Goal: Task Accomplishment & Management: Manage account settings

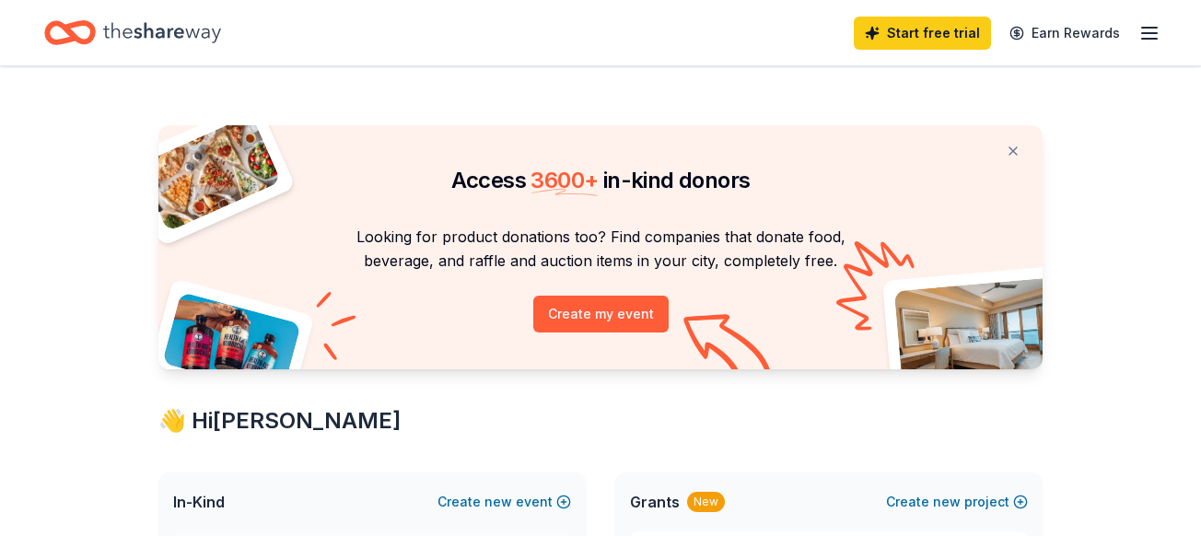
click at [1150, 37] on icon "button" at bounding box center [1150, 33] width 22 height 22
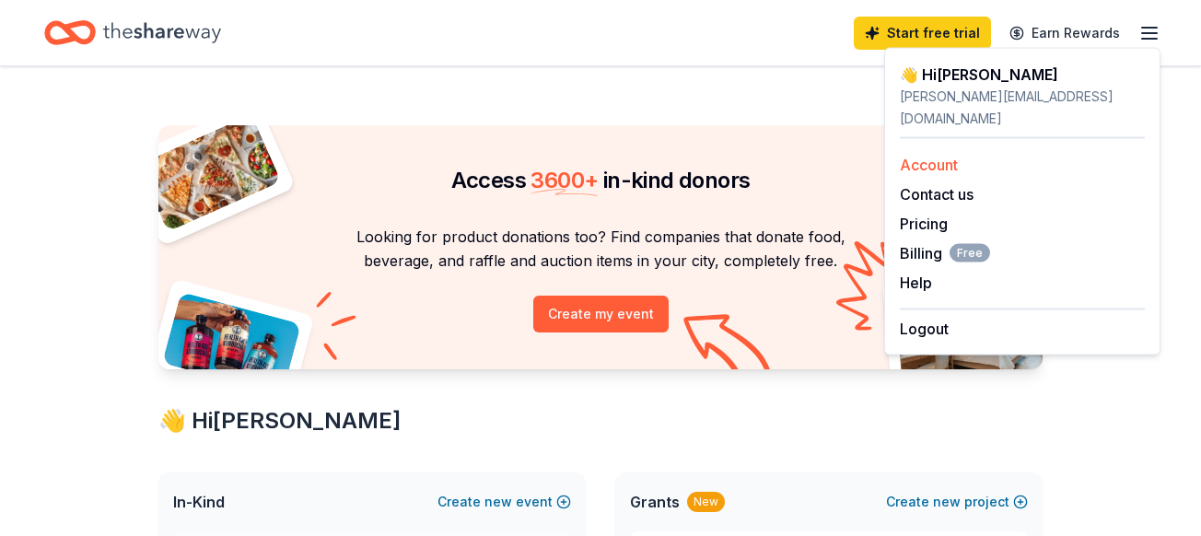
click at [960, 154] on div "Account" at bounding box center [1022, 165] width 245 height 22
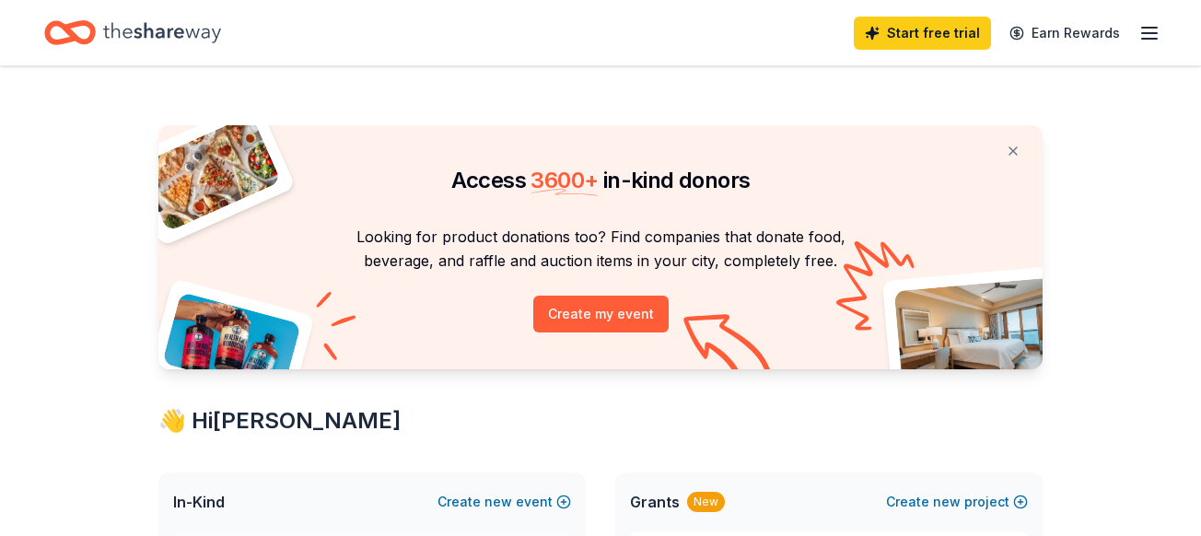
click at [1147, 36] on icon "button" at bounding box center [1150, 33] width 22 height 22
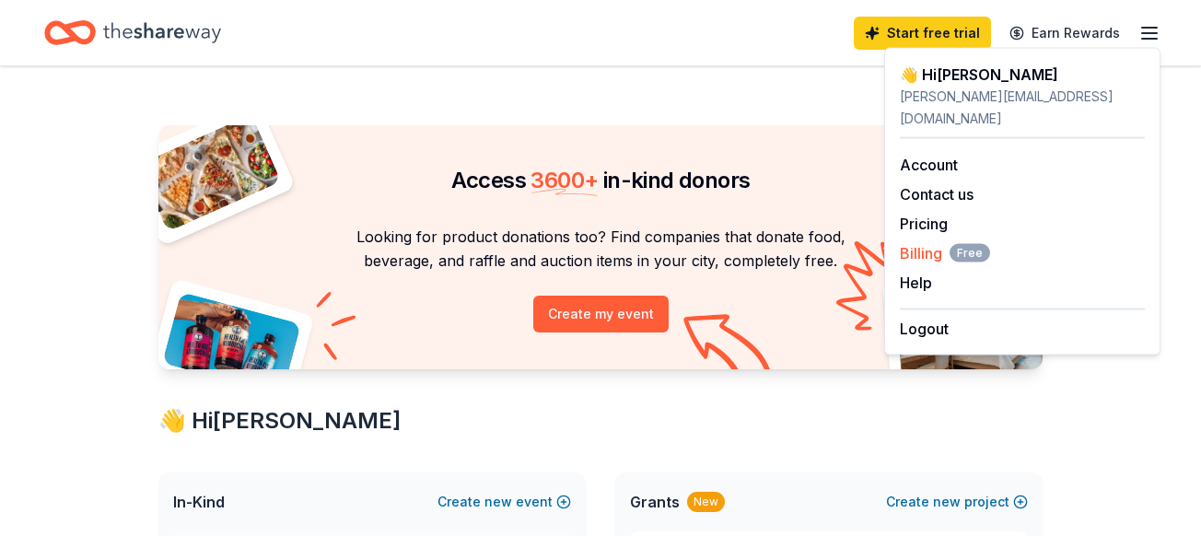
click at [914, 242] on span "Billing Free" at bounding box center [945, 253] width 90 height 22
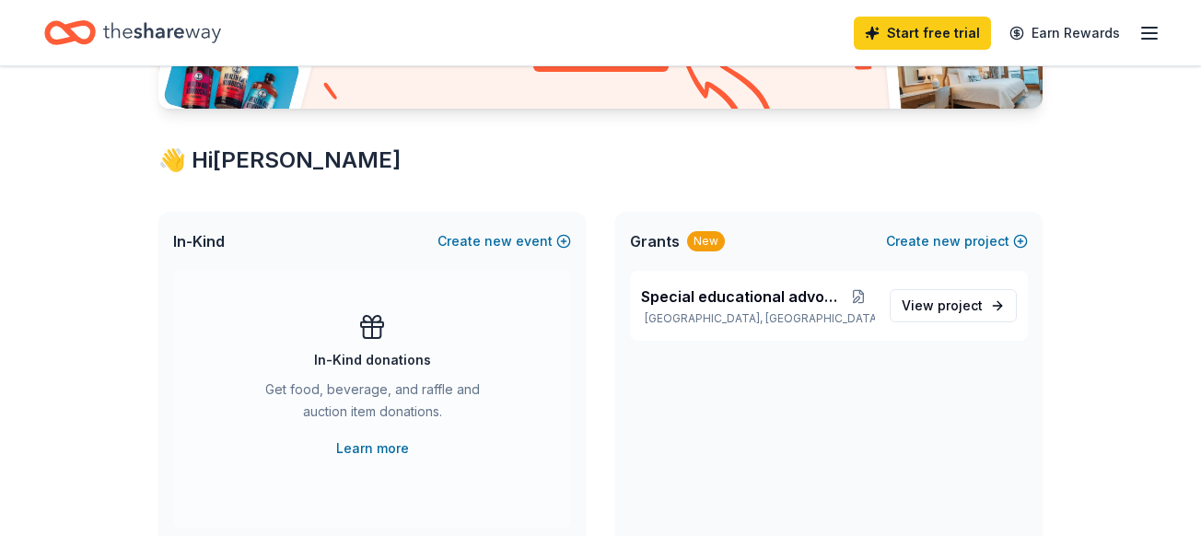
scroll to position [321, 0]
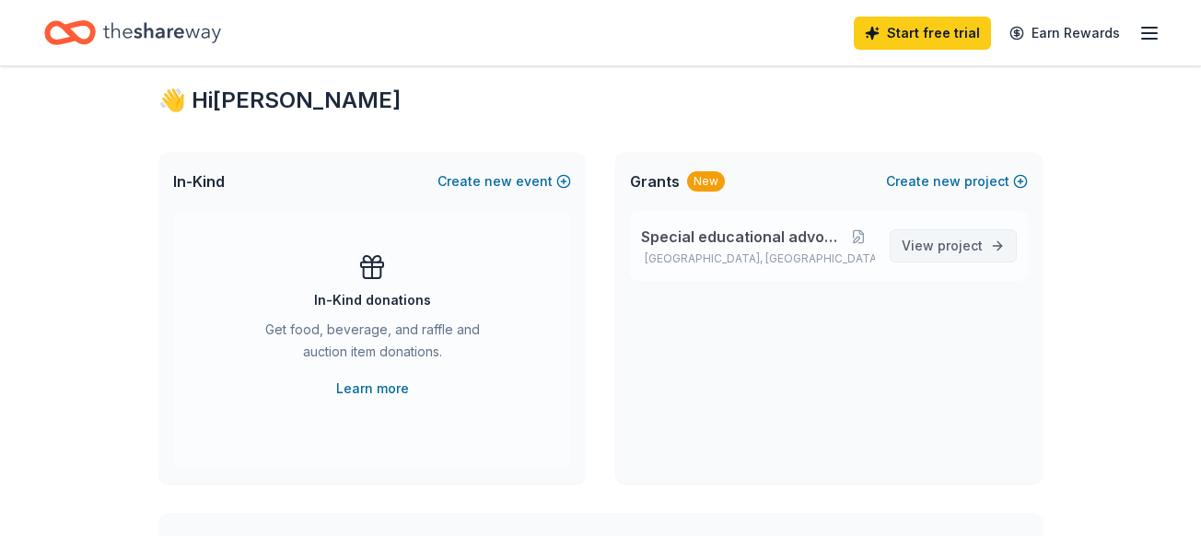
click at [987, 244] on link "View project" at bounding box center [953, 245] width 127 height 33
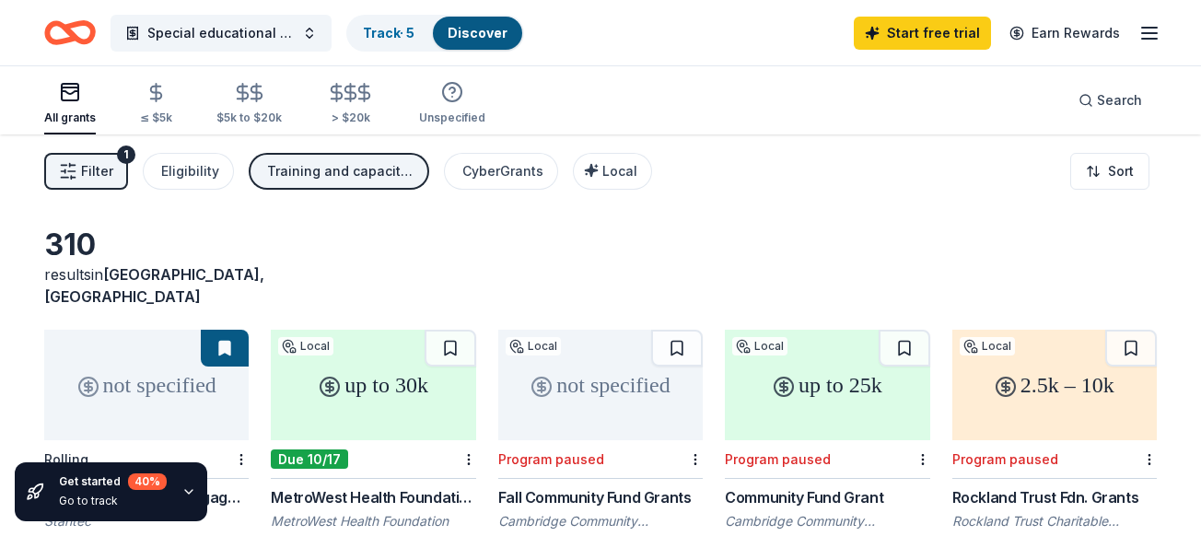
scroll to position [6, 0]
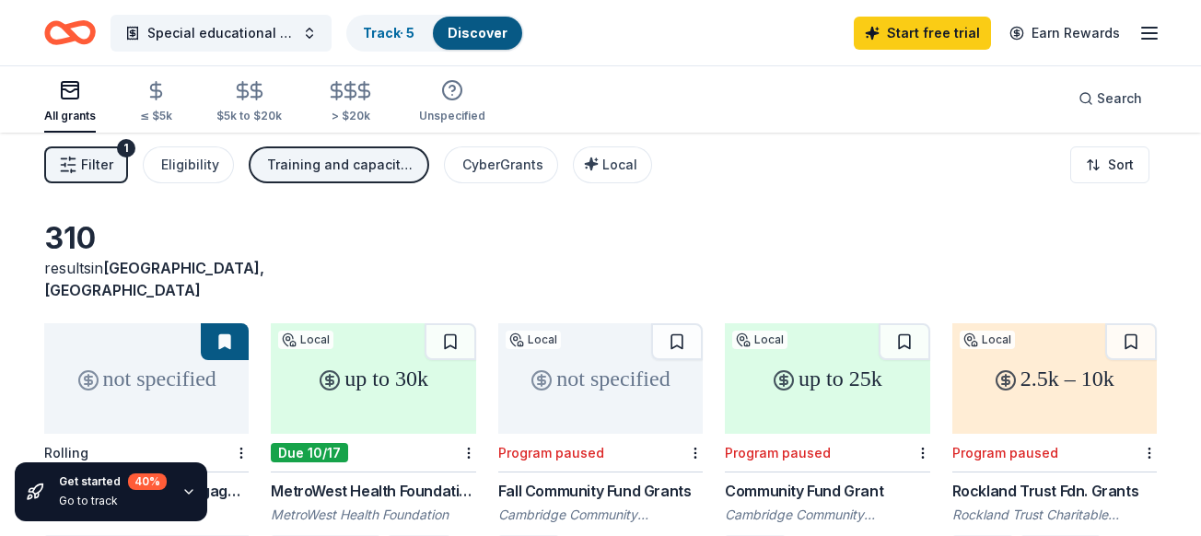
click at [104, 160] on span "Filter" at bounding box center [97, 165] width 32 height 22
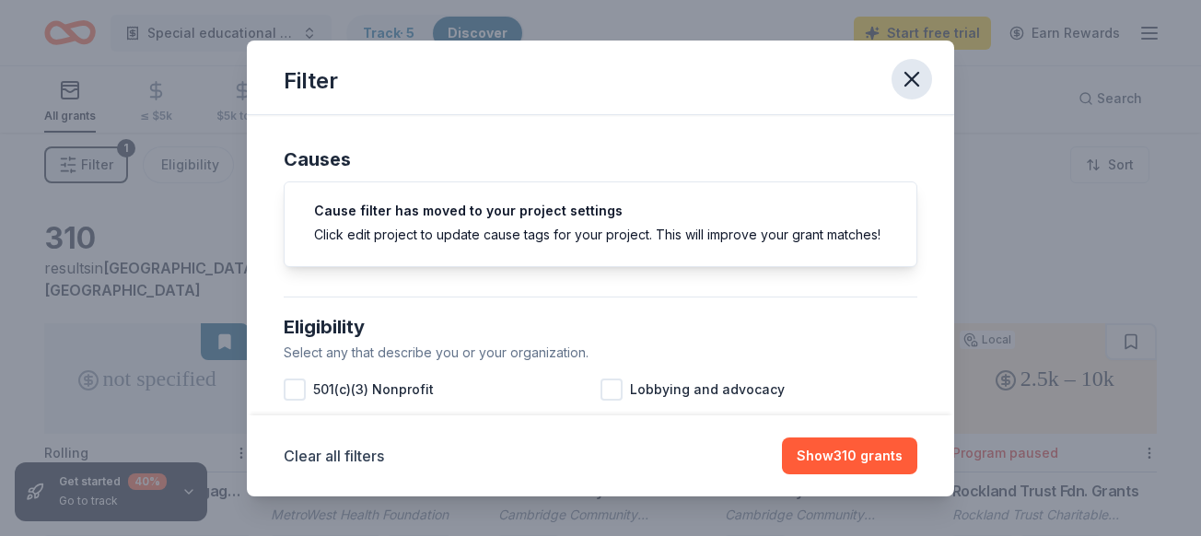
click at [927, 76] on button "button" at bounding box center [912, 79] width 41 height 41
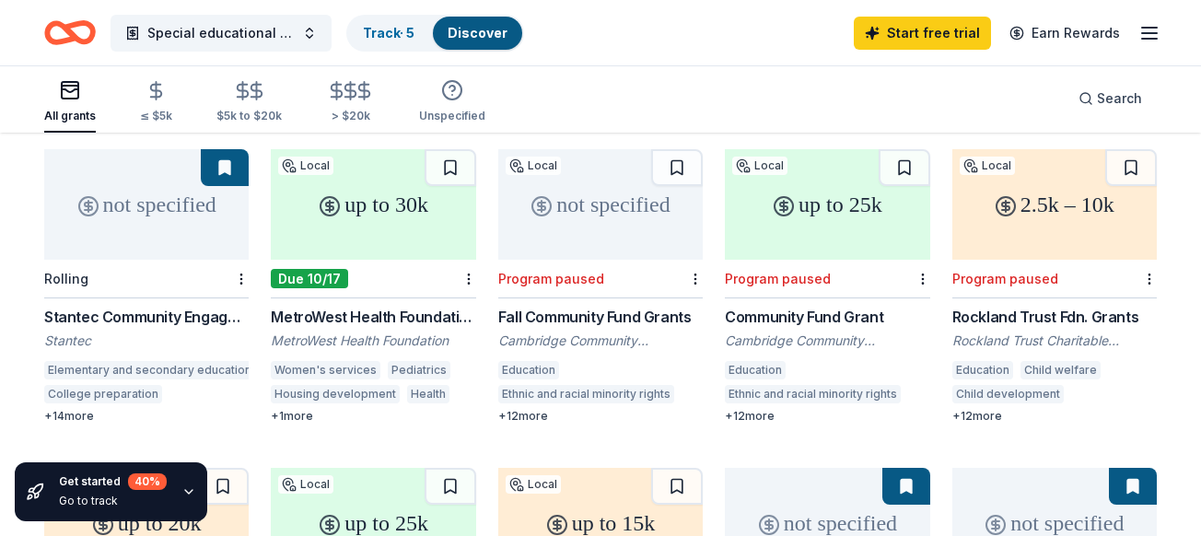
scroll to position [181, 0]
click at [1016, 214] on div "2.5k – 10k" at bounding box center [1055, 203] width 205 height 111
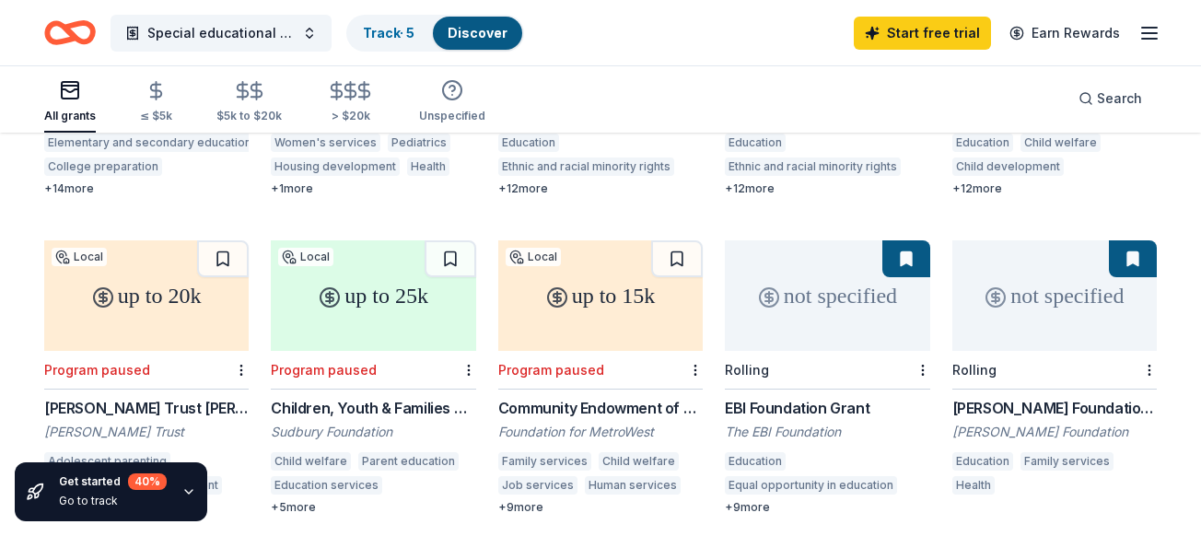
scroll to position [0, 0]
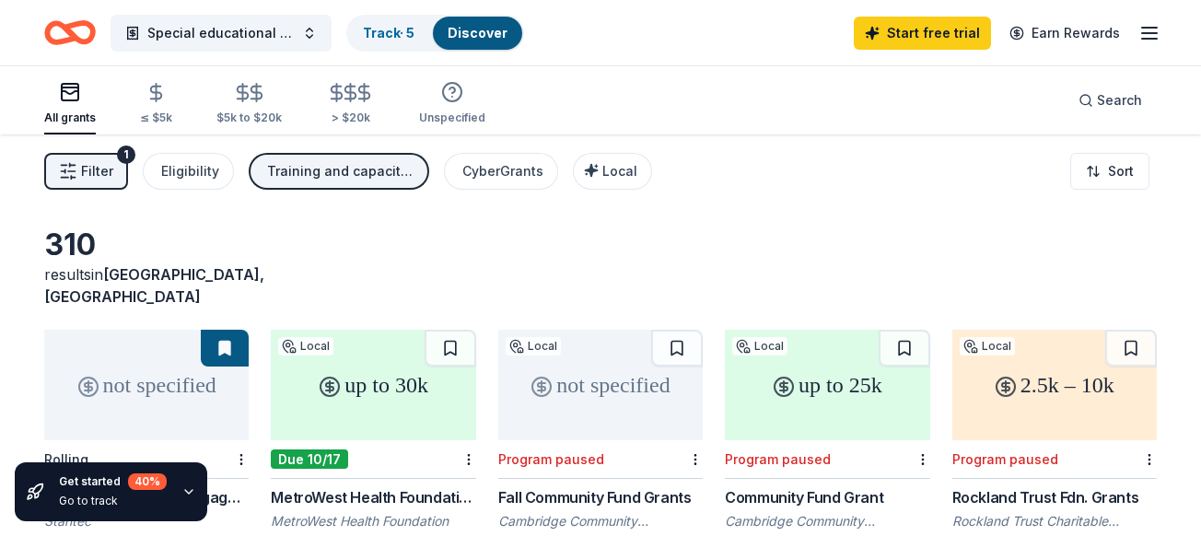
click at [1146, 33] on icon "button" at bounding box center [1150, 33] width 22 height 22
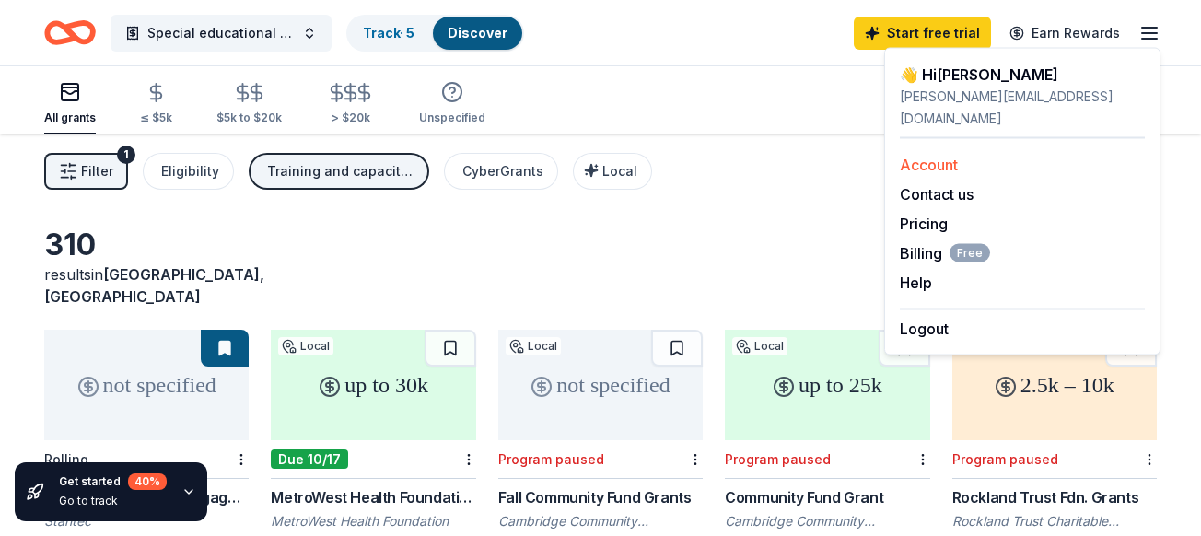
click at [922, 156] on link "Account" at bounding box center [929, 165] width 58 height 18
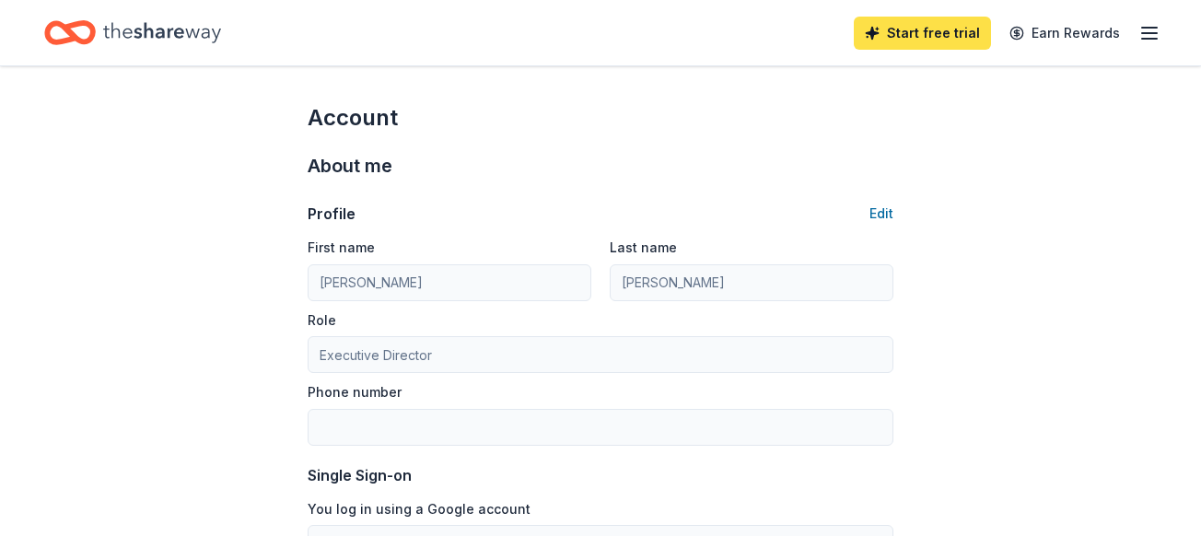
click at [943, 22] on link "Start free trial" at bounding box center [922, 33] width 137 height 33
click at [925, 33] on link "Start free trial" at bounding box center [922, 33] width 137 height 33
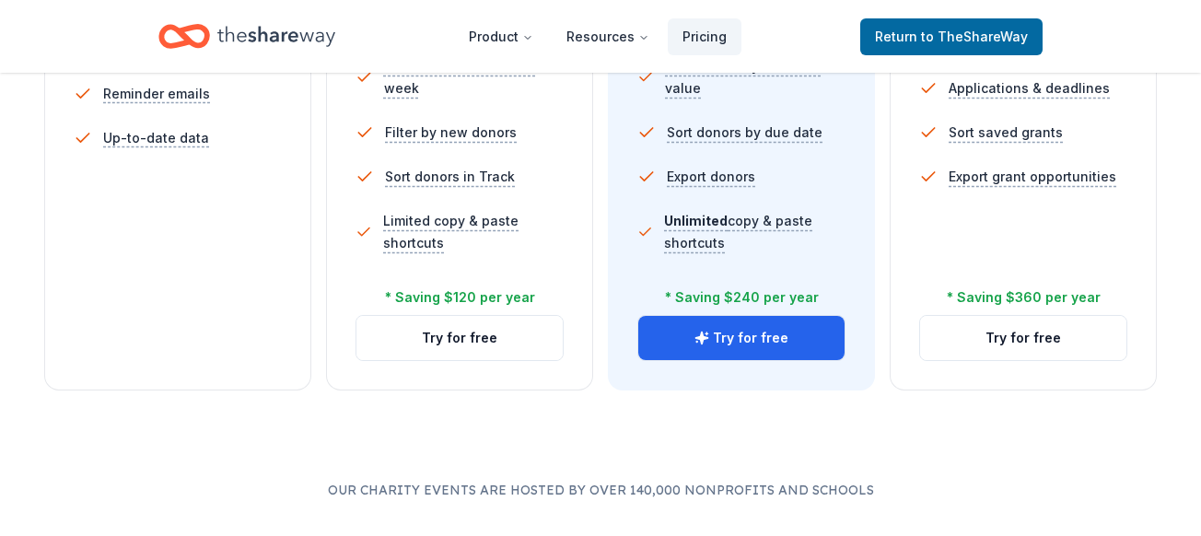
scroll to position [761, 0]
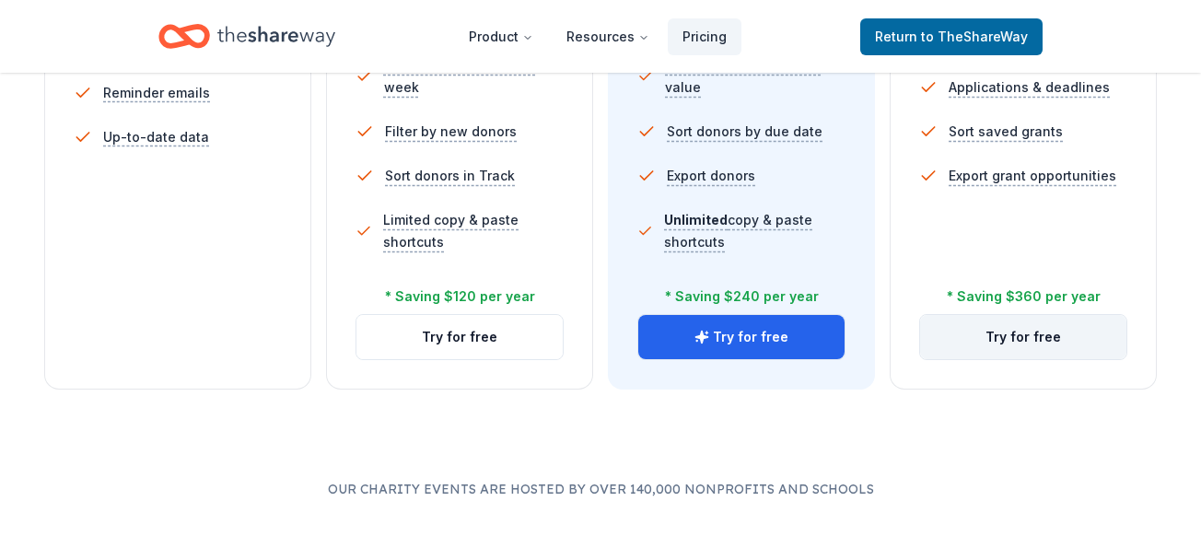
click at [1043, 335] on button "Try for free" at bounding box center [1023, 337] width 206 height 44
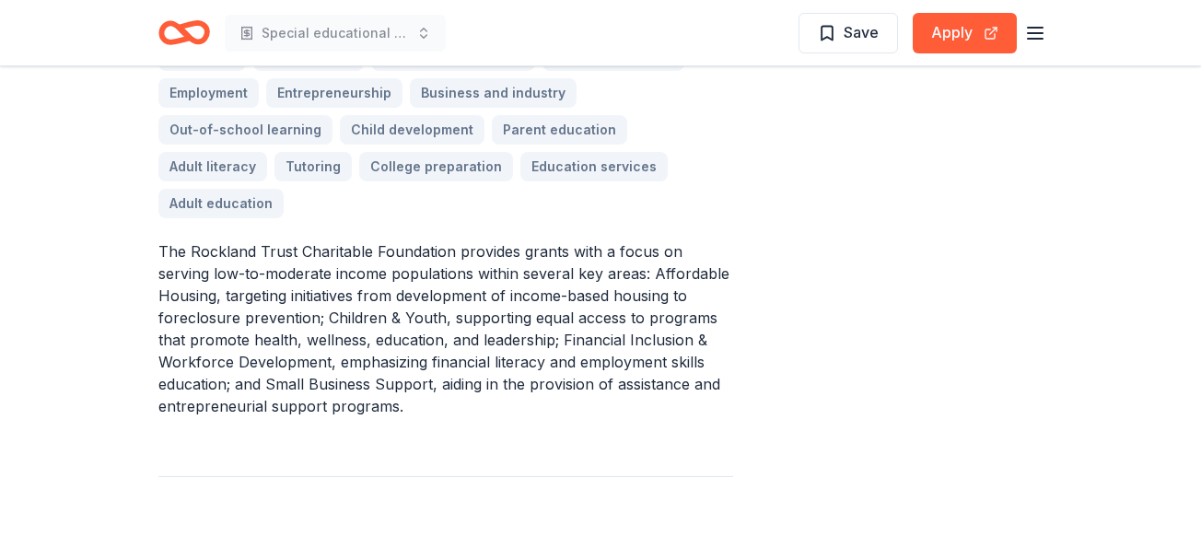
scroll to position [518, 0]
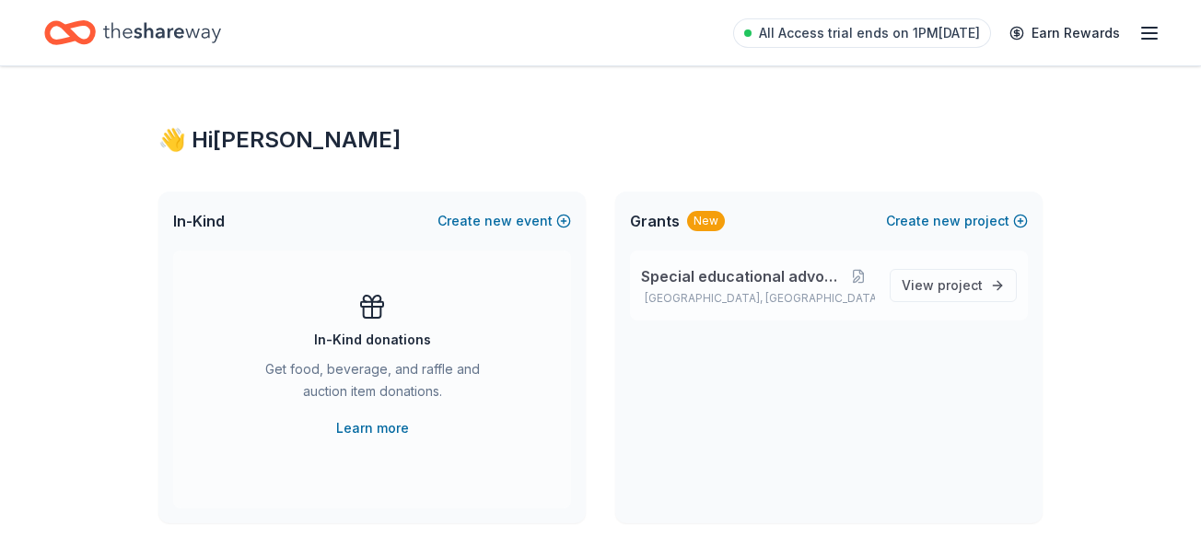
click at [841, 287] on div "Special educational advocacy [GEOGRAPHIC_DATA], [GEOGRAPHIC_DATA]" at bounding box center [758, 285] width 234 height 41
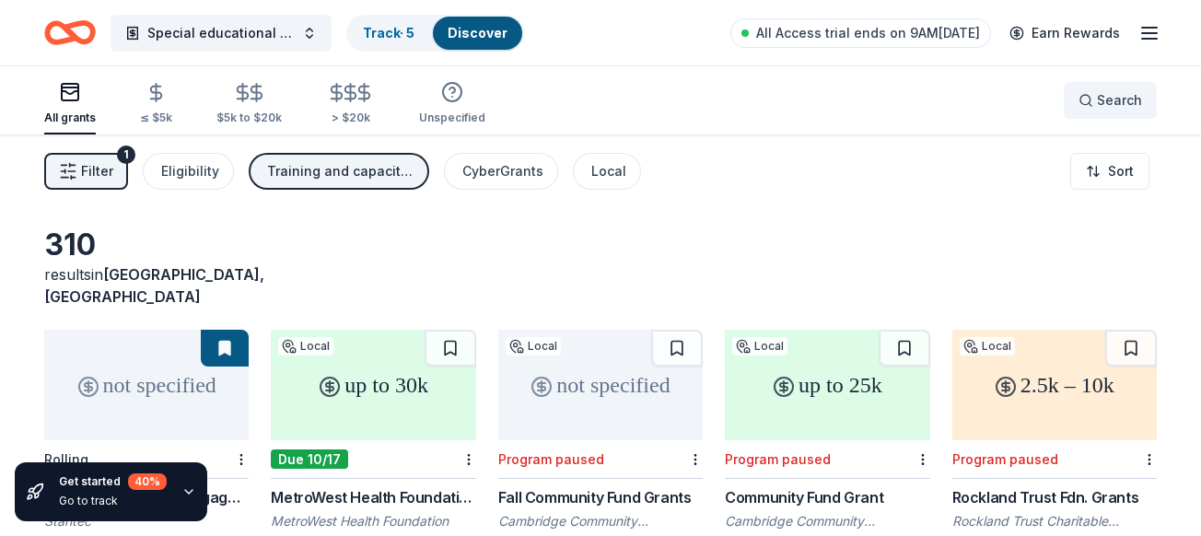
click at [1121, 112] on button "Search" at bounding box center [1110, 100] width 93 height 37
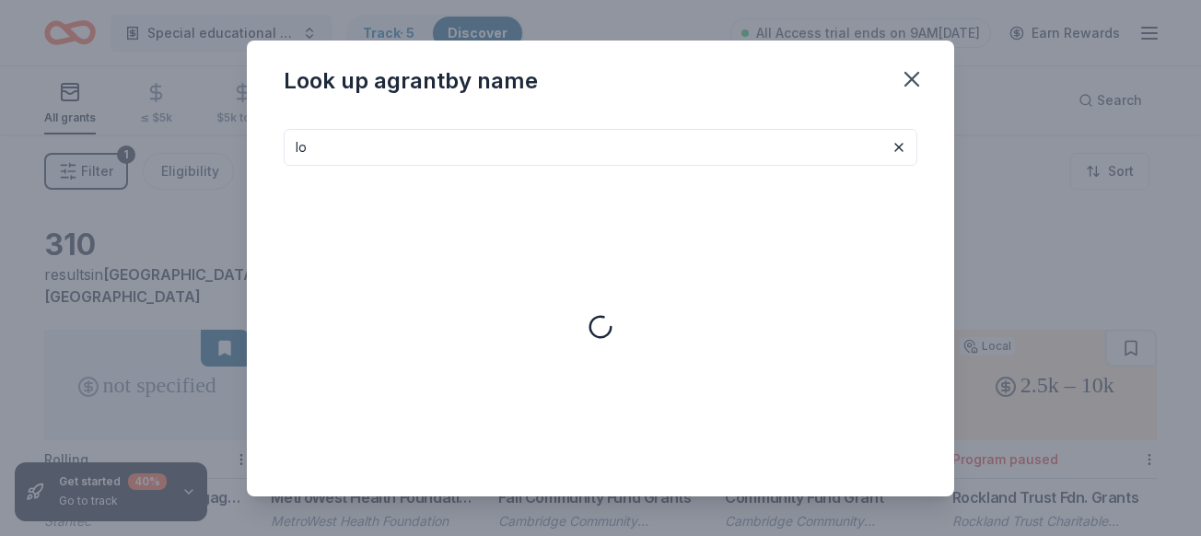
type input "l"
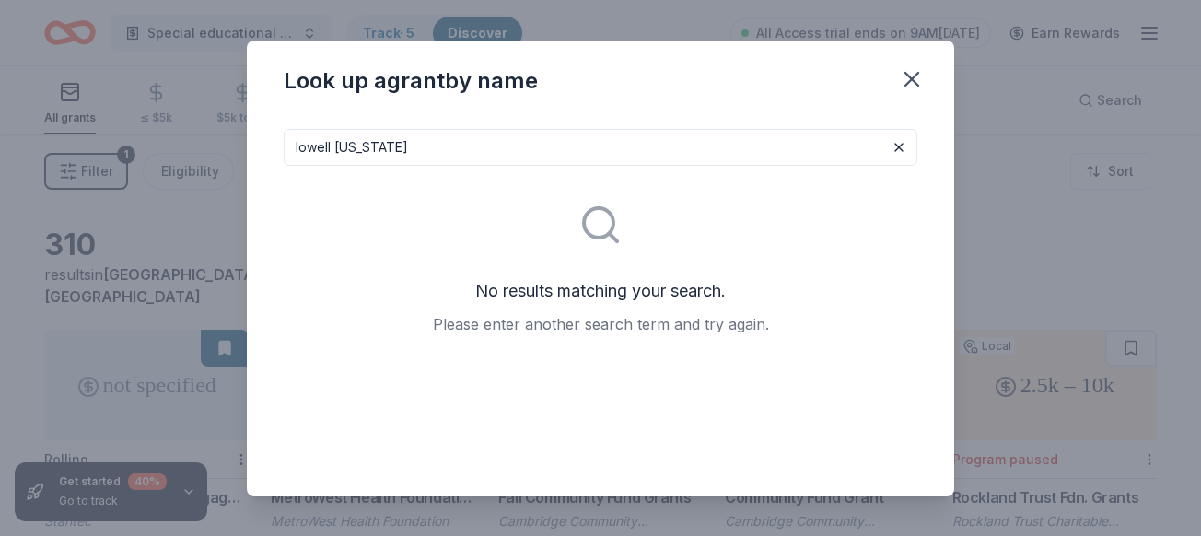
drag, startPoint x: 445, startPoint y: 139, endPoint x: 314, endPoint y: 140, distance: 130.8
click at [314, 140] on input "lowell [US_STATE]" at bounding box center [601, 147] width 634 height 37
type input "l"
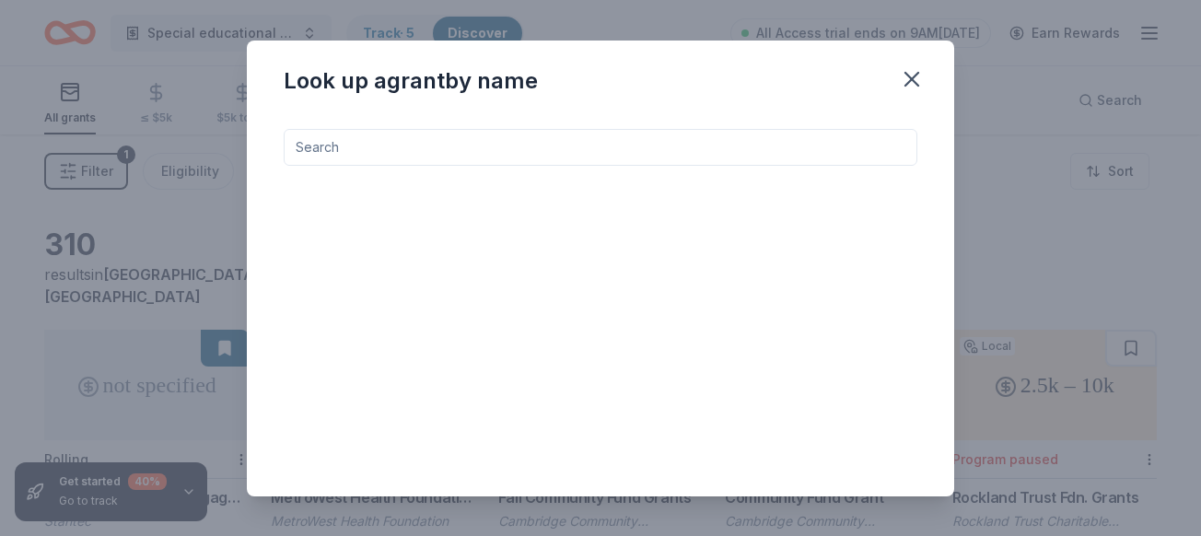
click at [148, 88] on div "Look up a grant by name" at bounding box center [600, 268] width 1201 height 536
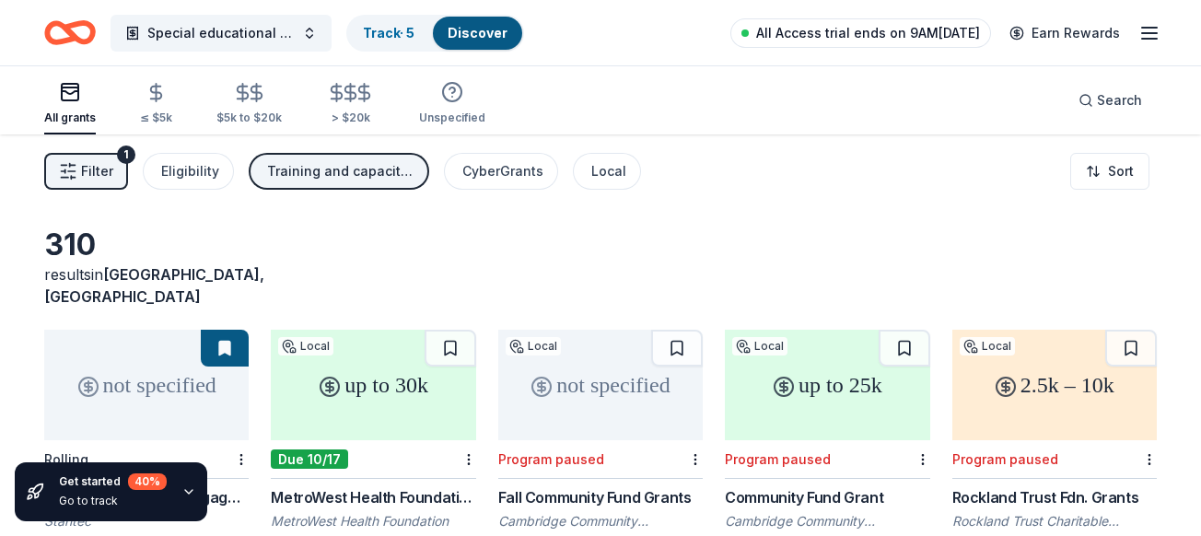
click at [872, 27] on span "All Access trial ends on 9AM[DATE]" at bounding box center [868, 33] width 224 height 22
click at [883, 32] on span "All Access trial ends on 9AM[DATE]" at bounding box center [868, 33] width 224 height 22
click at [958, 28] on span "All Access trial ends on 9AM[DATE]" at bounding box center [868, 33] width 224 height 22
click at [862, 49] on div "All Access trial ends on 9AM, 9/26 Earn Rewards" at bounding box center [946, 32] width 430 height 43
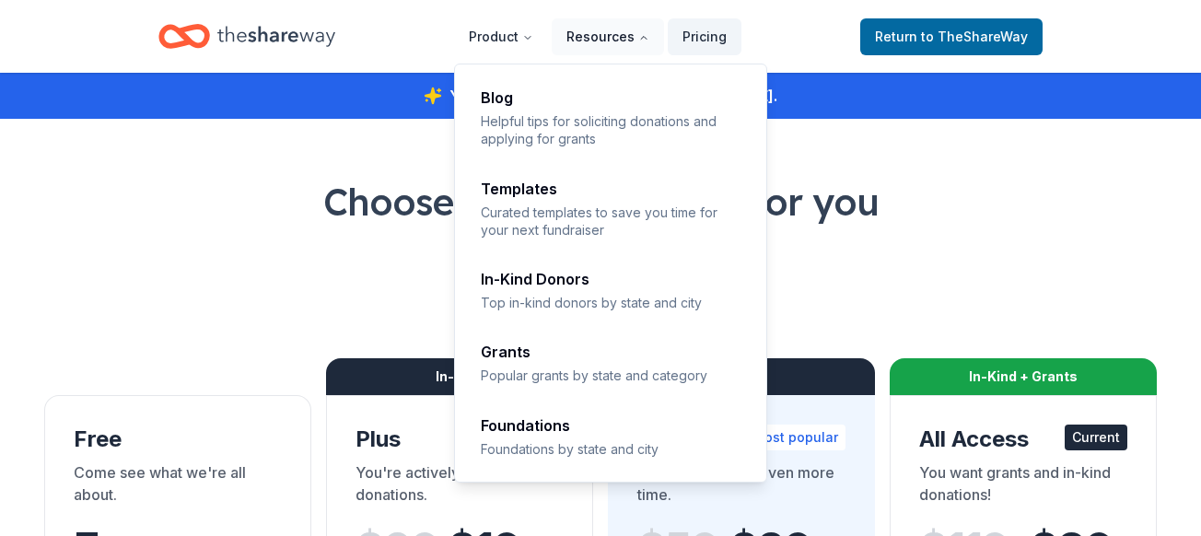
click at [608, 29] on button "Resources" at bounding box center [608, 36] width 112 height 37
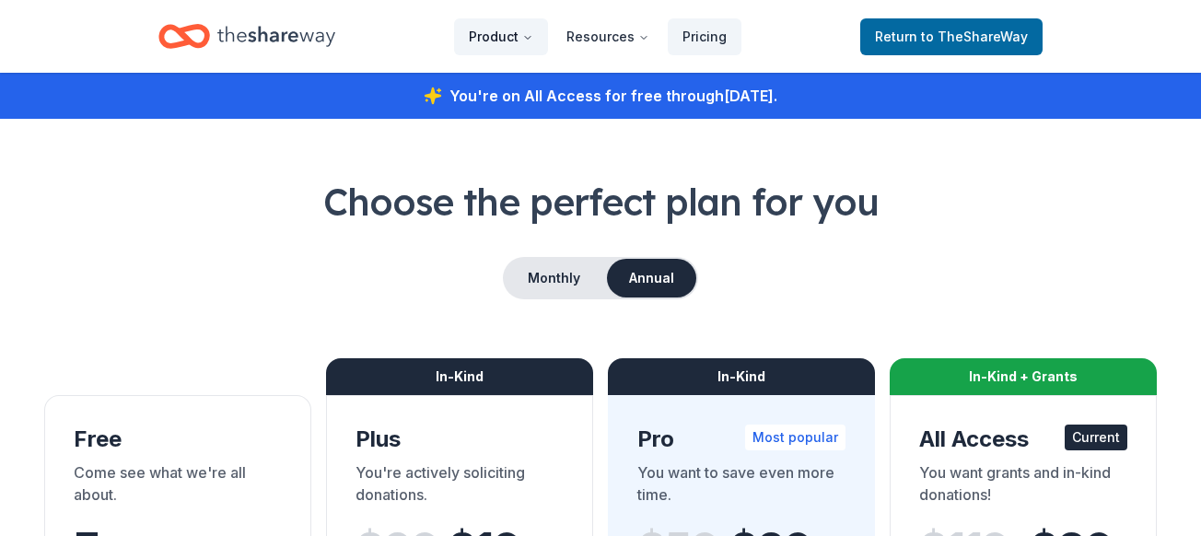
click at [513, 40] on button "Product" at bounding box center [501, 36] width 94 height 37
click at [565, 284] on button "Monthly" at bounding box center [554, 278] width 99 height 39
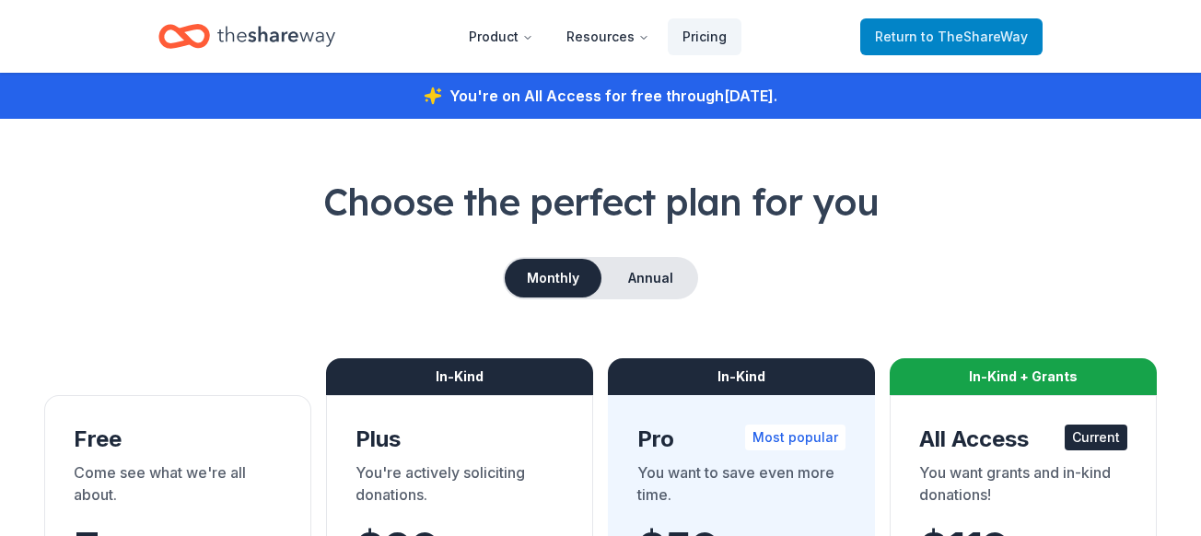
click at [924, 40] on span "Return to TheShareWay" at bounding box center [951, 37] width 153 height 22
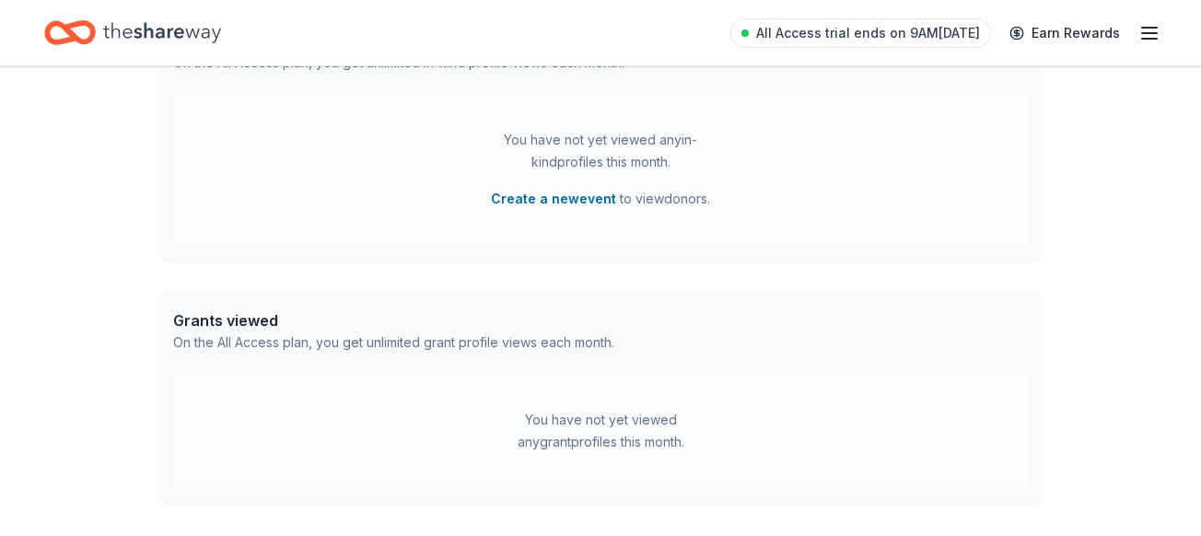
scroll to position [702, 0]
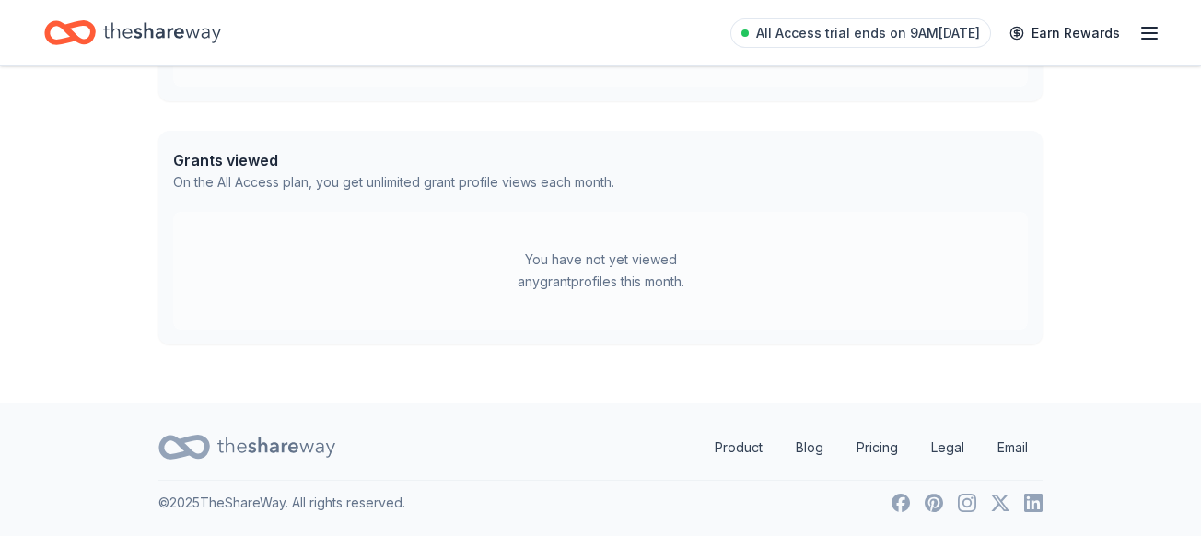
click at [606, 249] on div "You have not yet viewed any grant profiles this month." at bounding box center [601, 271] width 230 height 44
click at [630, 311] on div "You have not yet viewed any grant profiles this month." at bounding box center [600, 271] width 855 height 118
click at [626, 246] on div "You have not yet viewed any grant profiles this month." at bounding box center [600, 271] width 855 height 118
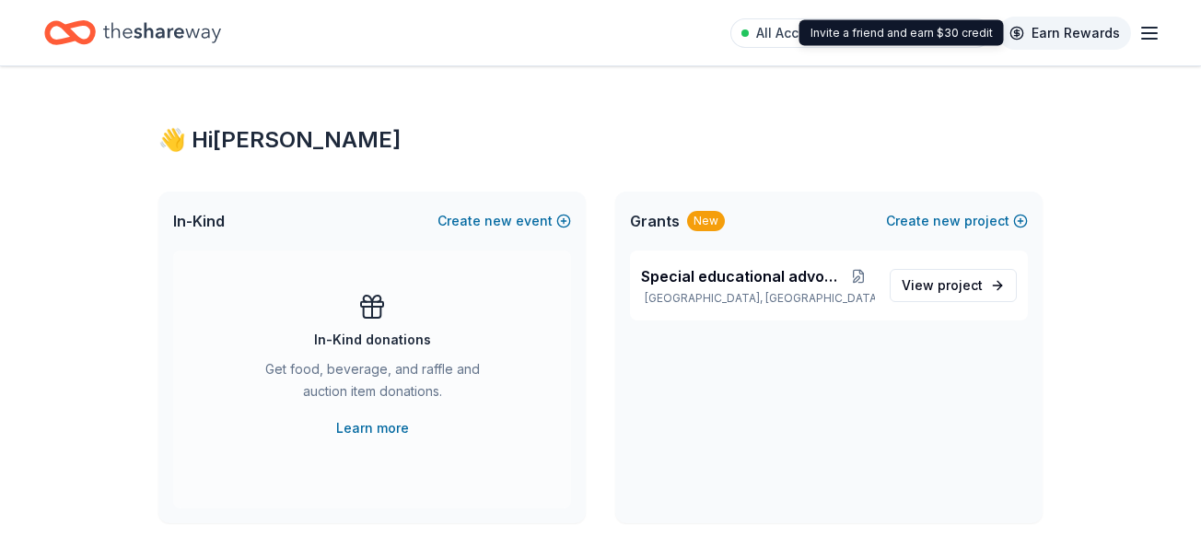
click at [1059, 33] on link "Earn Rewards" at bounding box center [1065, 33] width 133 height 33
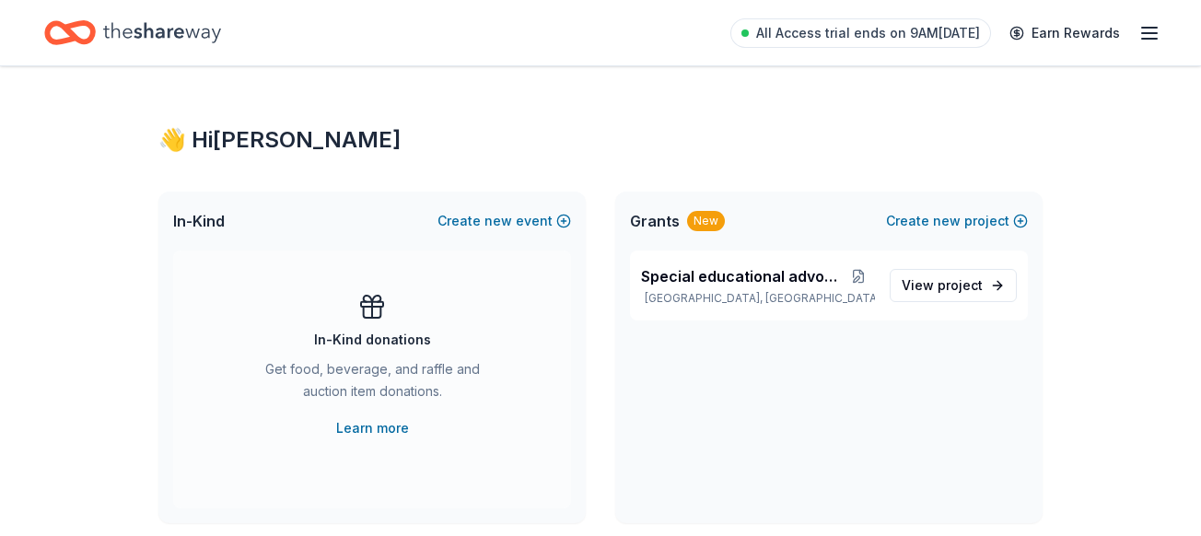
click at [1139, 18] on div "All Access trial ends on 9AM, 9/26 Earn Rewards" at bounding box center [946, 32] width 430 height 43
click at [1153, 30] on icon "button" at bounding box center [1150, 33] width 22 height 22
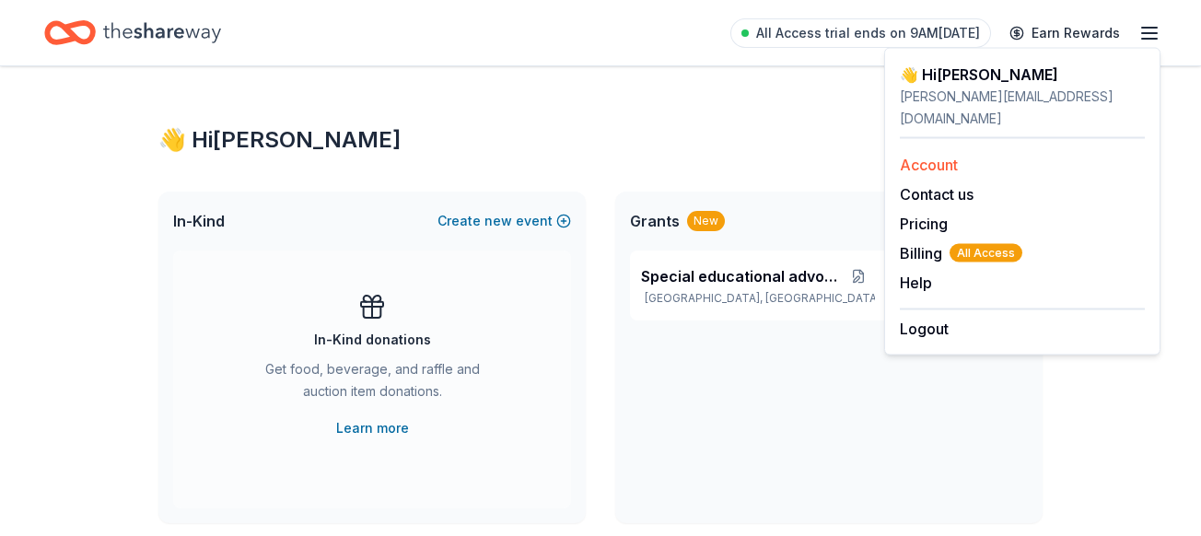
click at [953, 156] on link "Account" at bounding box center [929, 165] width 58 height 18
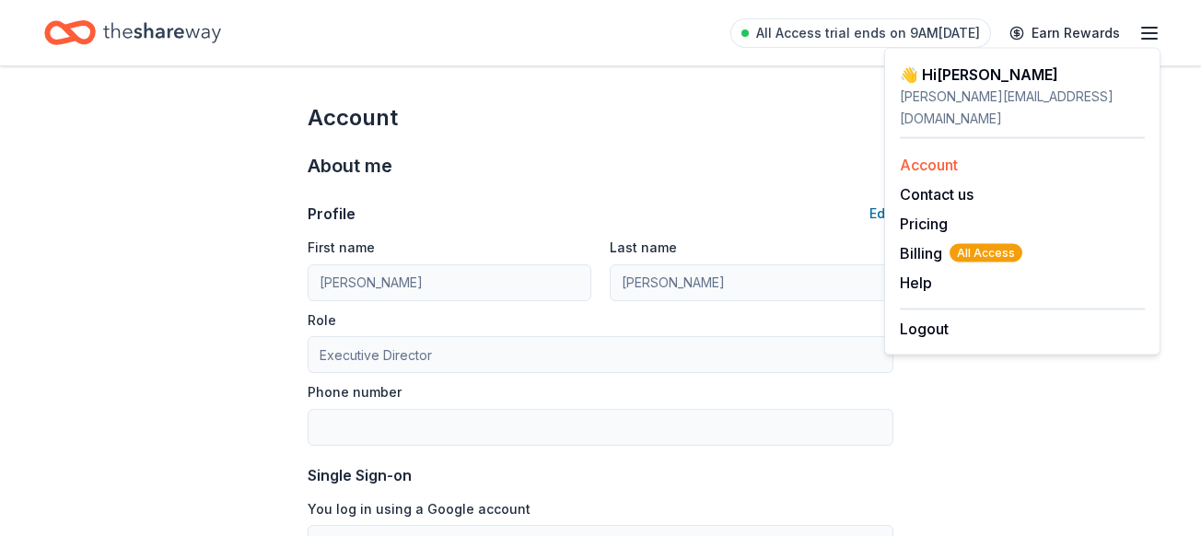
click at [937, 156] on link "Account" at bounding box center [929, 165] width 58 height 18
click at [924, 156] on link "Account" at bounding box center [929, 165] width 58 height 18
click at [755, 194] on div "Profile Edit First name Eileen Last name DelRossi Role Executive Director Phone…" at bounding box center [601, 371] width 586 height 381
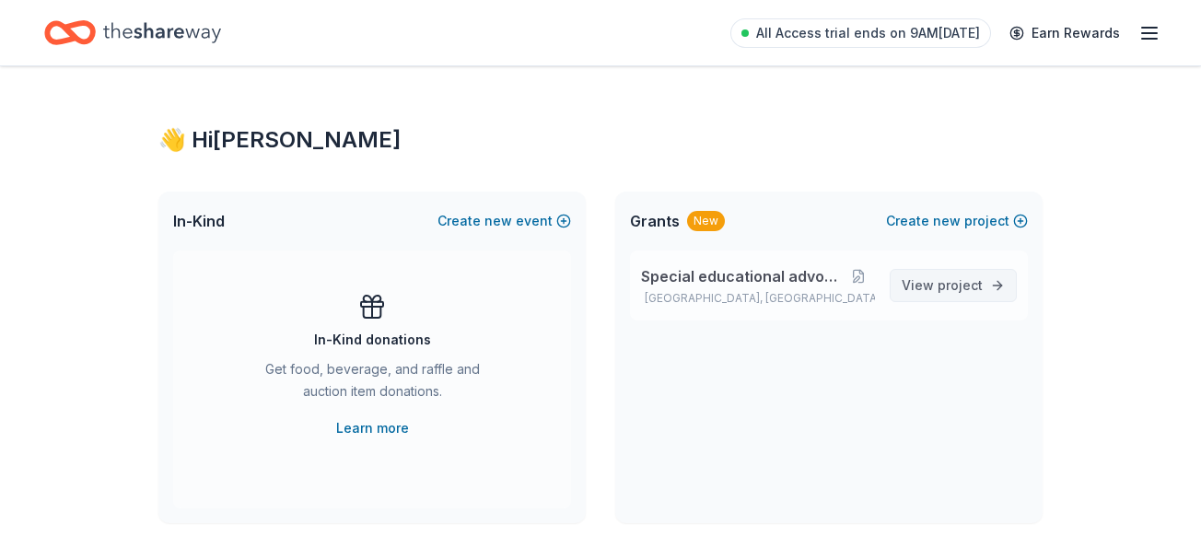
click at [971, 288] on span "project" at bounding box center [960, 285] width 45 height 16
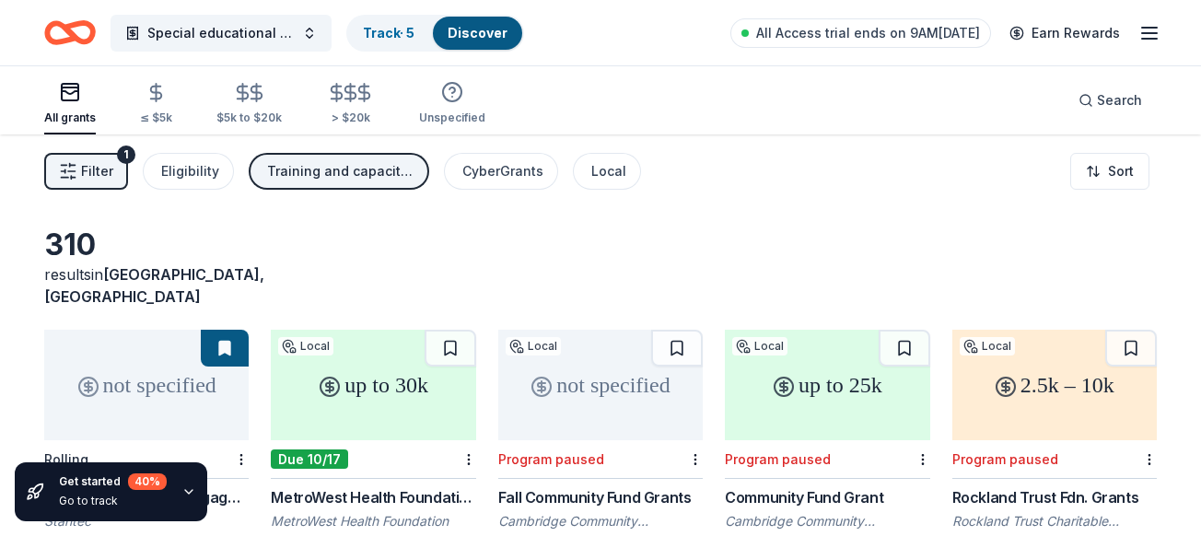
click at [74, 111] on div "All grants" at bounding box center [70, 118] width 52 height 15
click at [1105, 105] on span "Search" at bounding box center [1119, 100] width 45 height 22
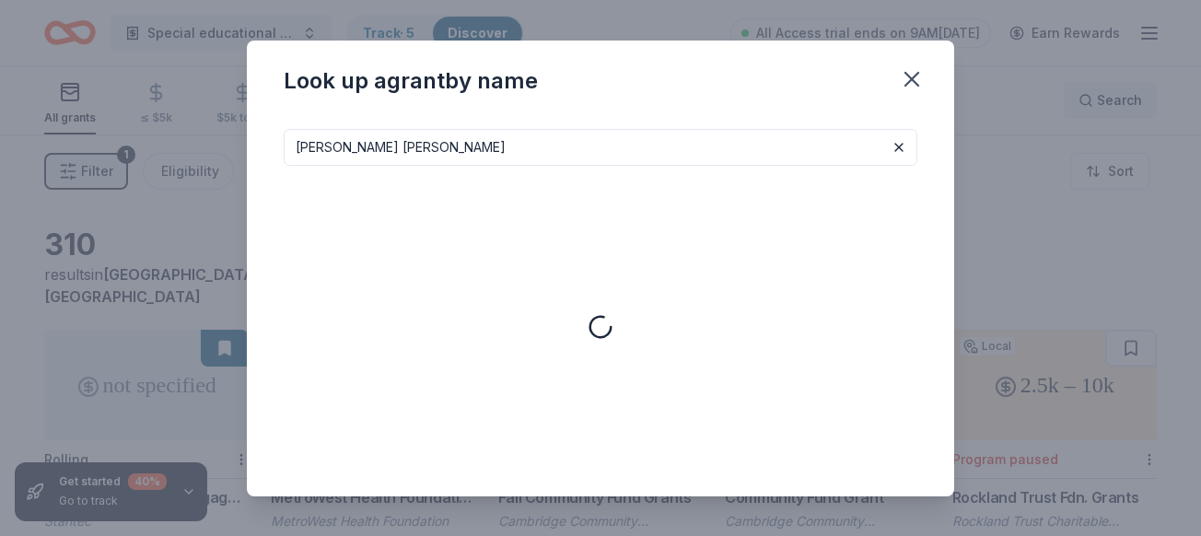
type input "theodore edson grant"
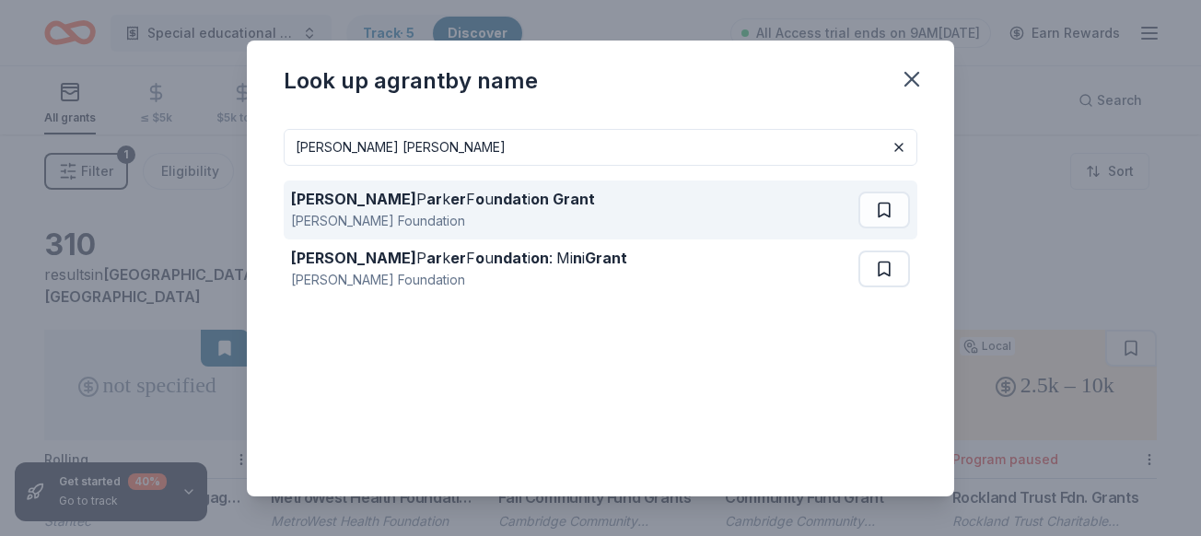
click at [613, 196] on div "Theodore Edson P ar k er F o u ndat i on Grant Theodore Edson Parker Foundation" at bounding box center [575, 210] width 568 height 59
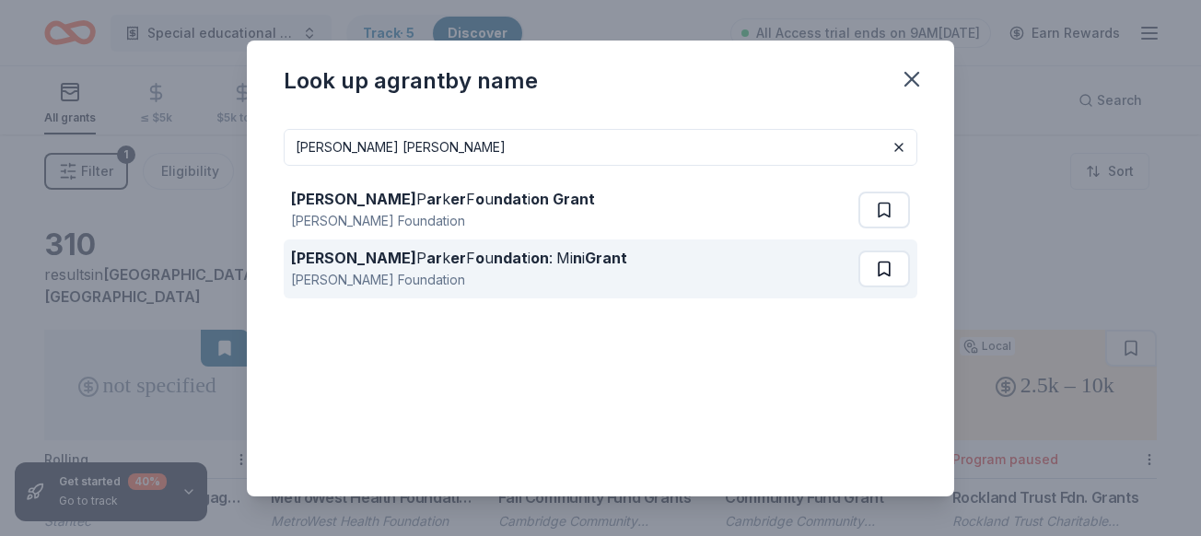
click at [885, 251] on div "Theodore Edson P ar k er F o u ndat i on : Mi n i Grant Theodore Edson Parker F…" at bounding box center [601, 269] width 634 height 59
click at [886, 286] on button at bounding box center [885, 269] width 52 height 37
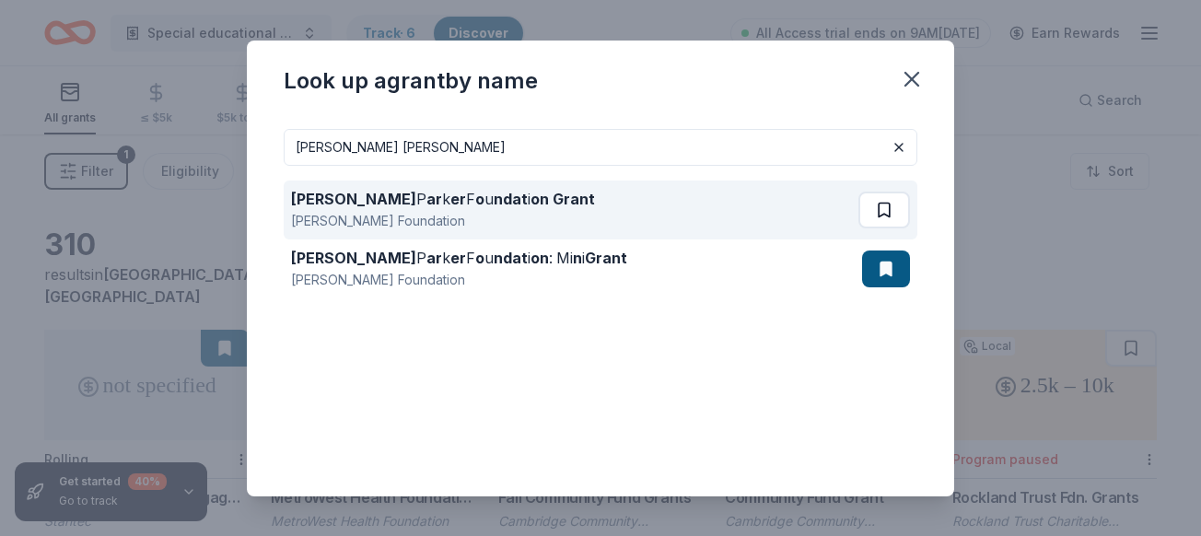
click at [896, 212] on button at bounding box center [885, 210] width 52 height 37
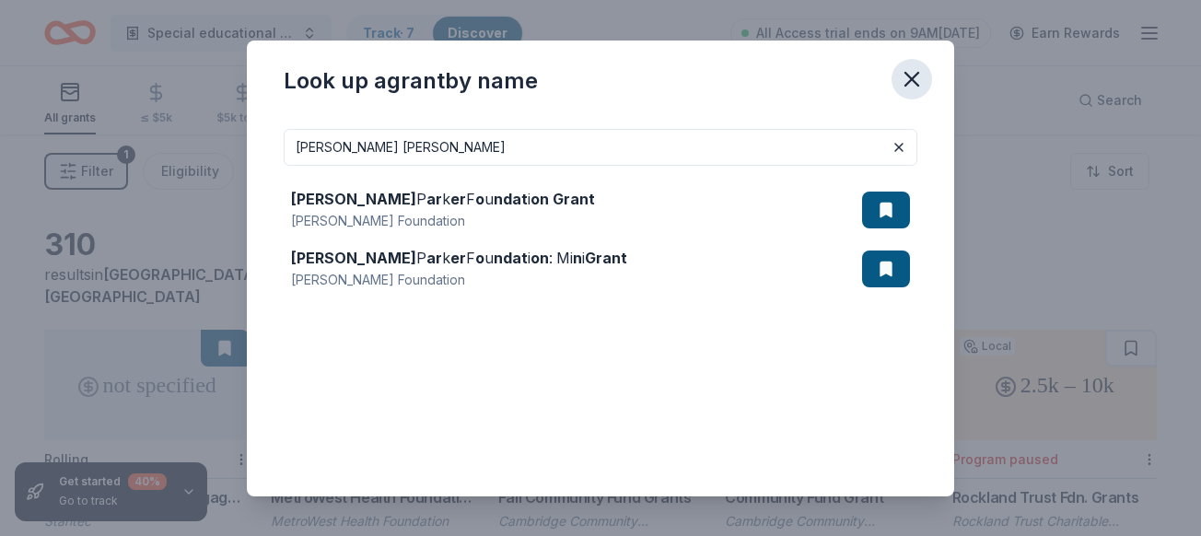
click at [918, 66] on icon "button" at bounding box center [912, 79] width 26 height 26
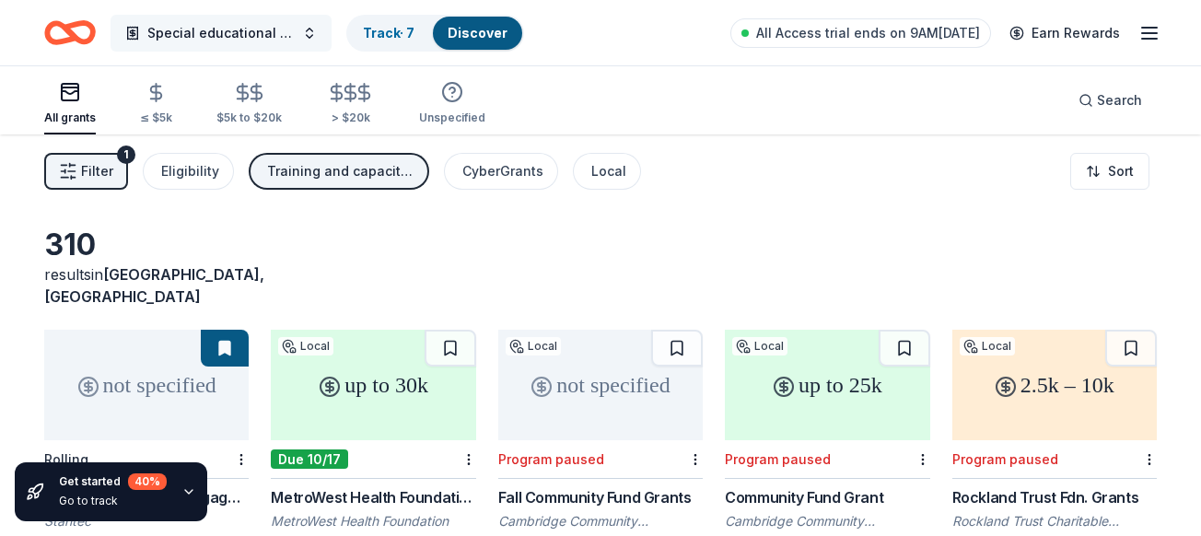
click at [283, 28] on span "Special educational advocacy" at bounding box center [220, 33] width 147 height 22
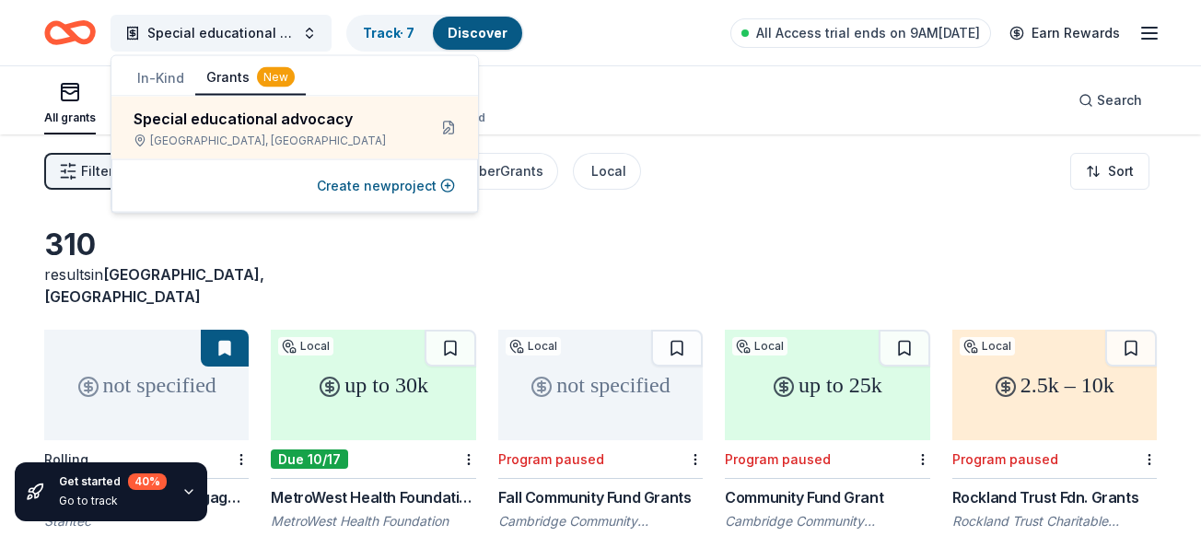
click at [237, 67] on button "Grants New" at bounding box center [250, 78] width 111 height 35
click at [236, 72] on button "Grants New" at bounding box center [250, 78] width 111 height 35
click at [277, 77] on div "New" at bounding box center [276, 77] width 38 height 20
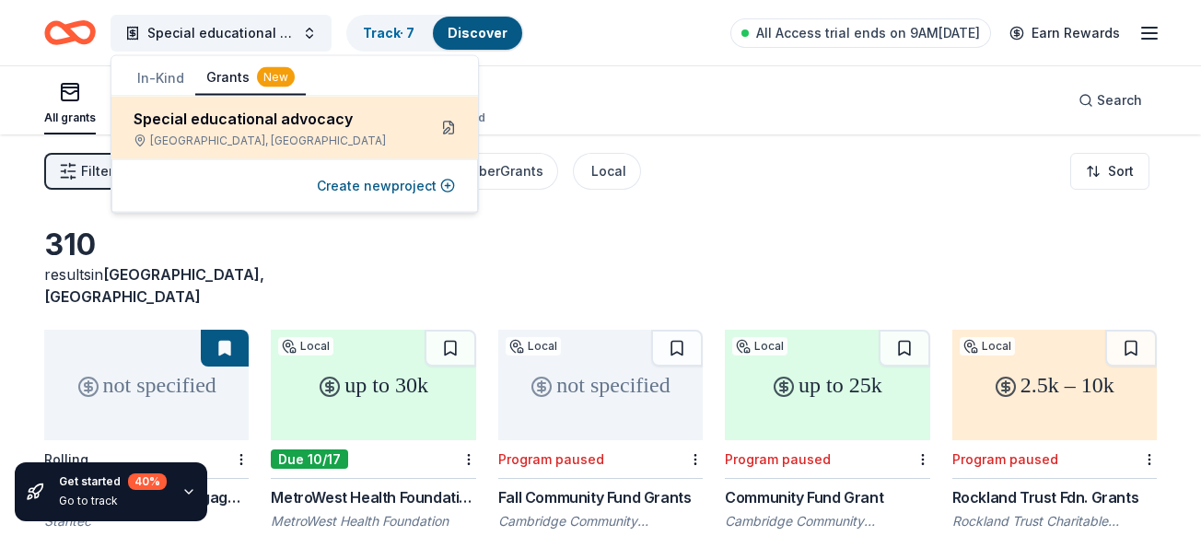
click at [452, 127] on button at bounding box center [448, 127] width 29 height 29
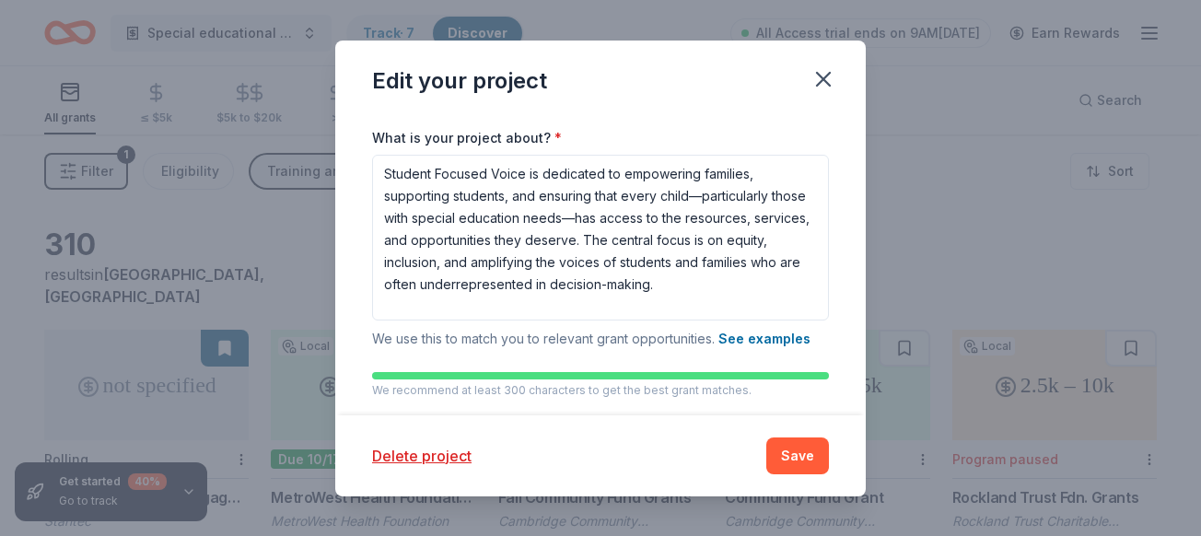
scroll to position [252, 0]
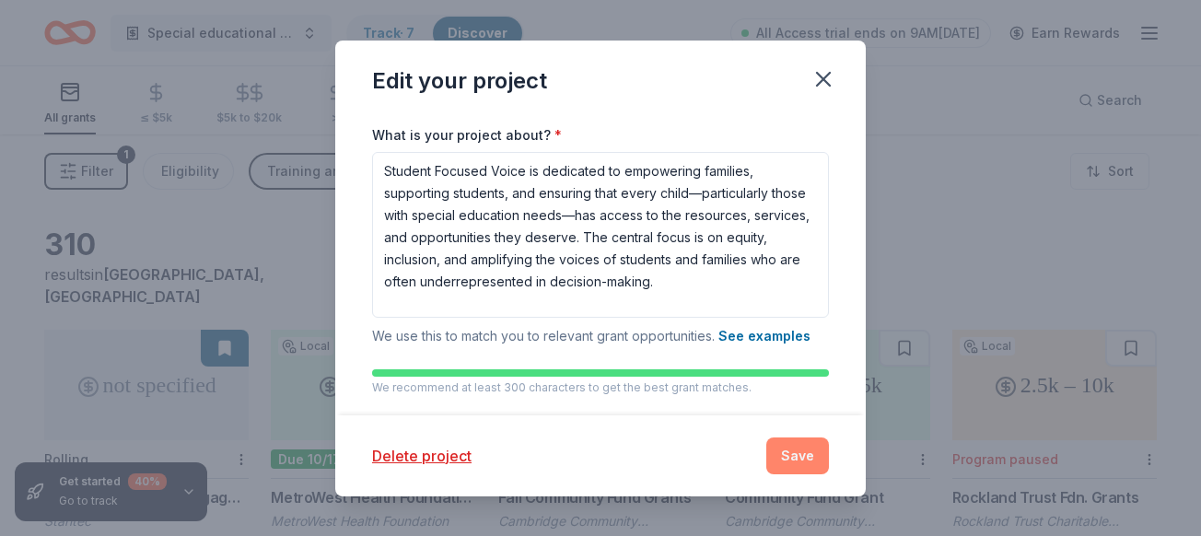
click at [801, 450] on button "Save" at bounding box center [798, 456] width 63 height 37
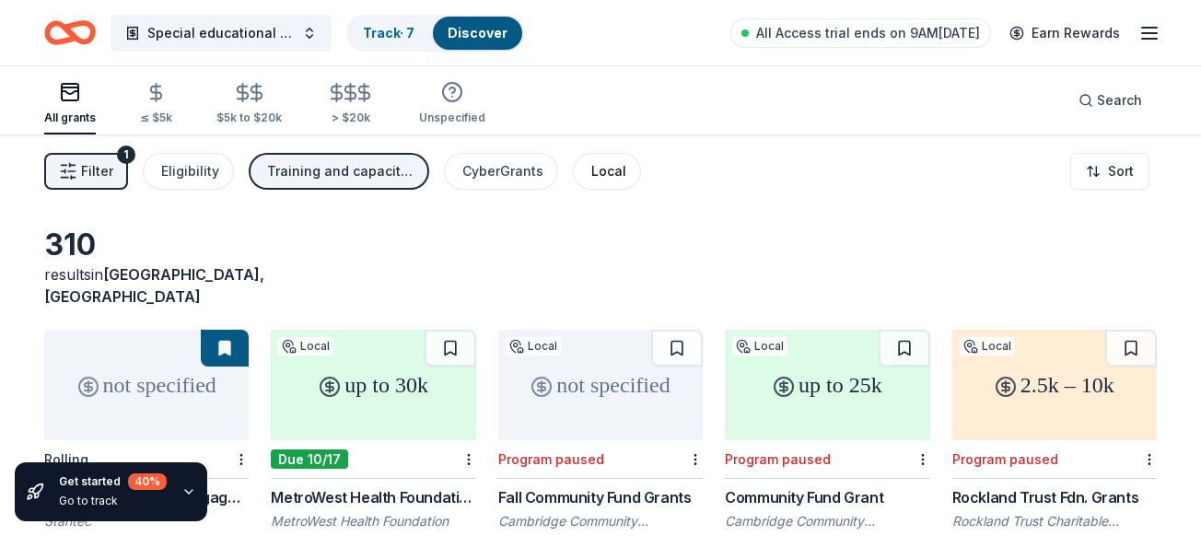
click at [611, 166] on div "Local" at bounding box center [608, 171] width 35 height 22
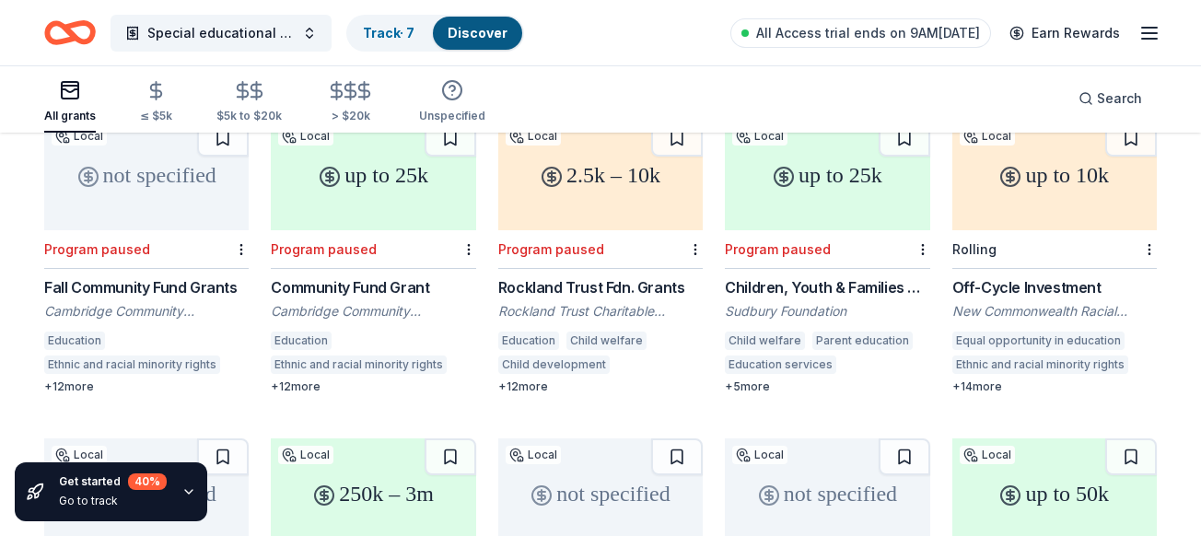
scroll to position [212, 0]
click at [884, 372] on div "not specified Local Program paused Fall Community Fund Grants Cambridge Communi…" at bounding box center [600, 414] width 1113 height 593
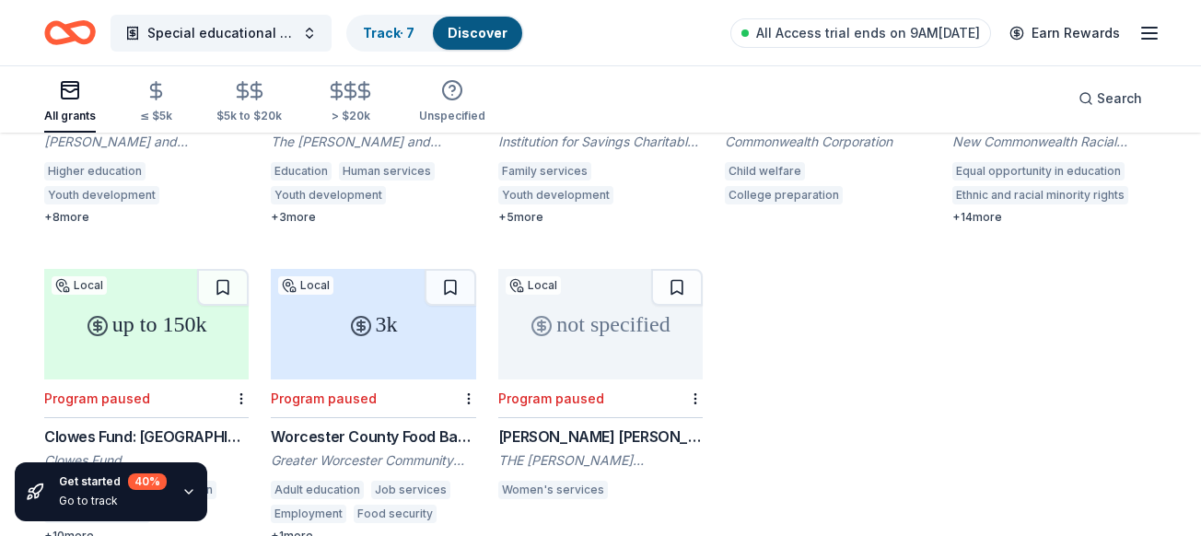
scroll to position [0, 0]
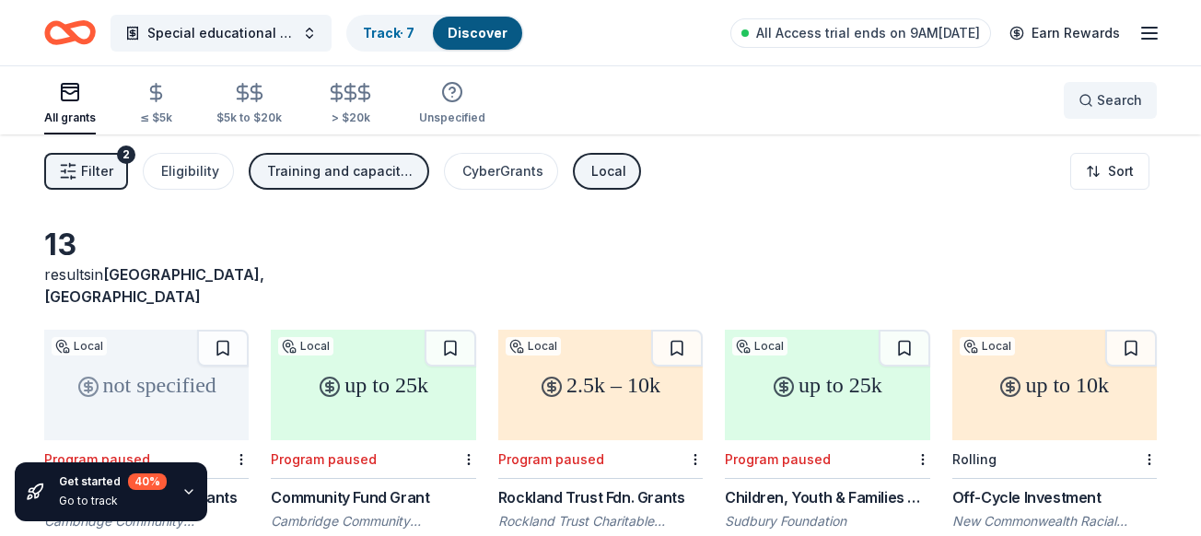
click at [1128, 112] on button "Search" at bounding box center [1110, 100] width 93 height 37
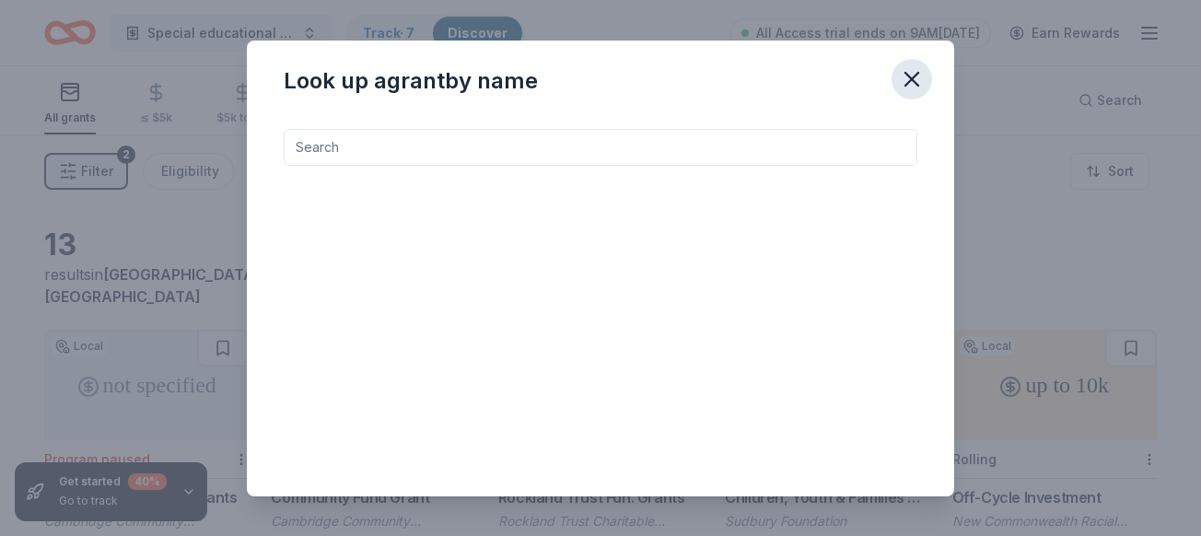
click at [912, 76] on icon "button" at bounding box center [912, 79] width 26 height 26
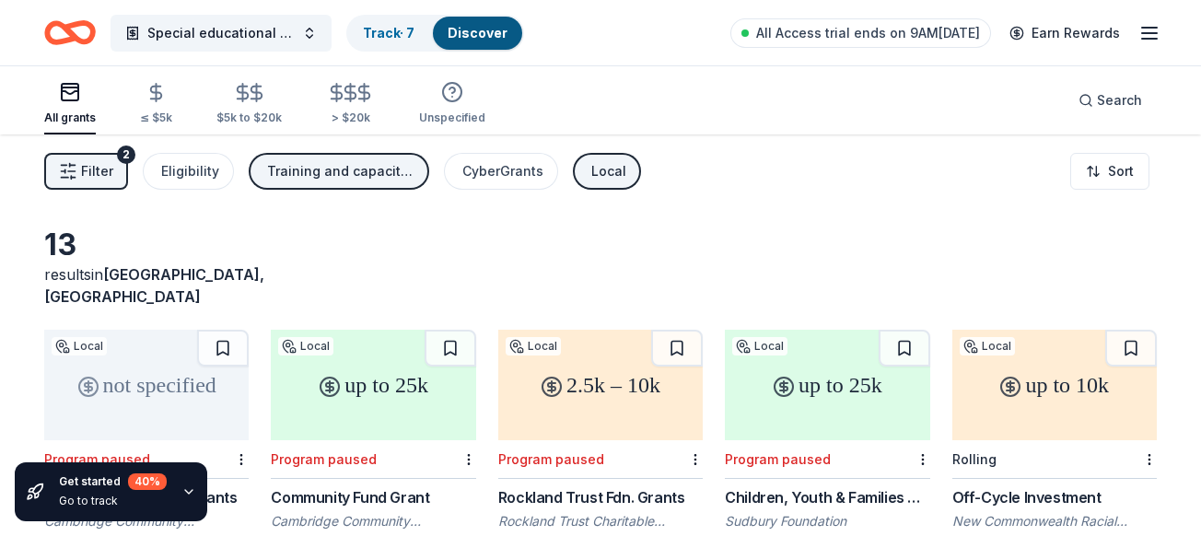
click at [1152, 31] on icon "button" at bounding box center [1150, 33] width 22 height 22
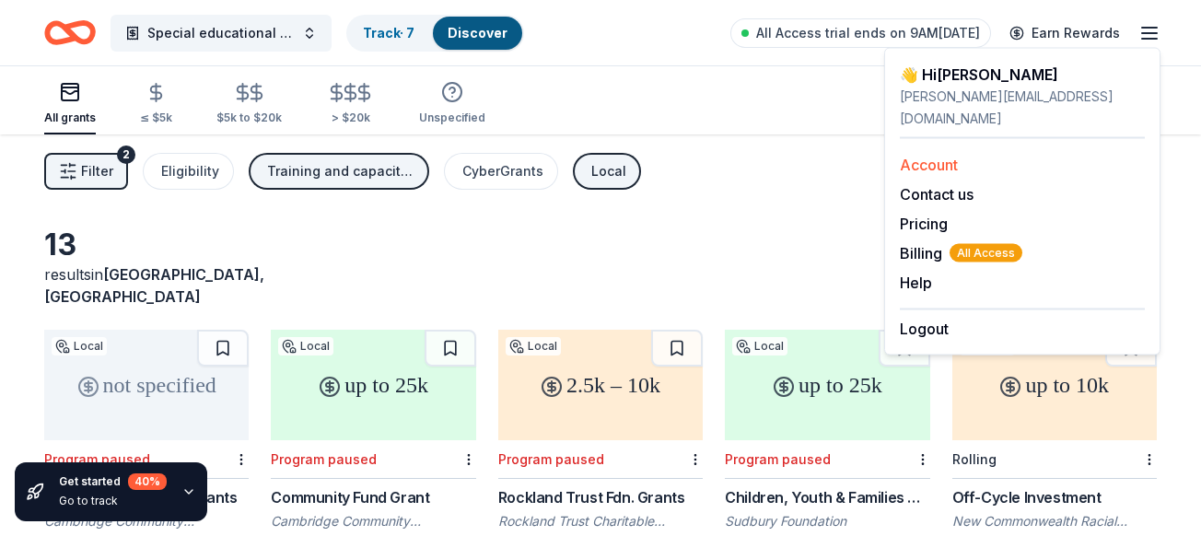
click at [987, 154] on div "Account" at bounding box center [1022, 165] width 245 height 22
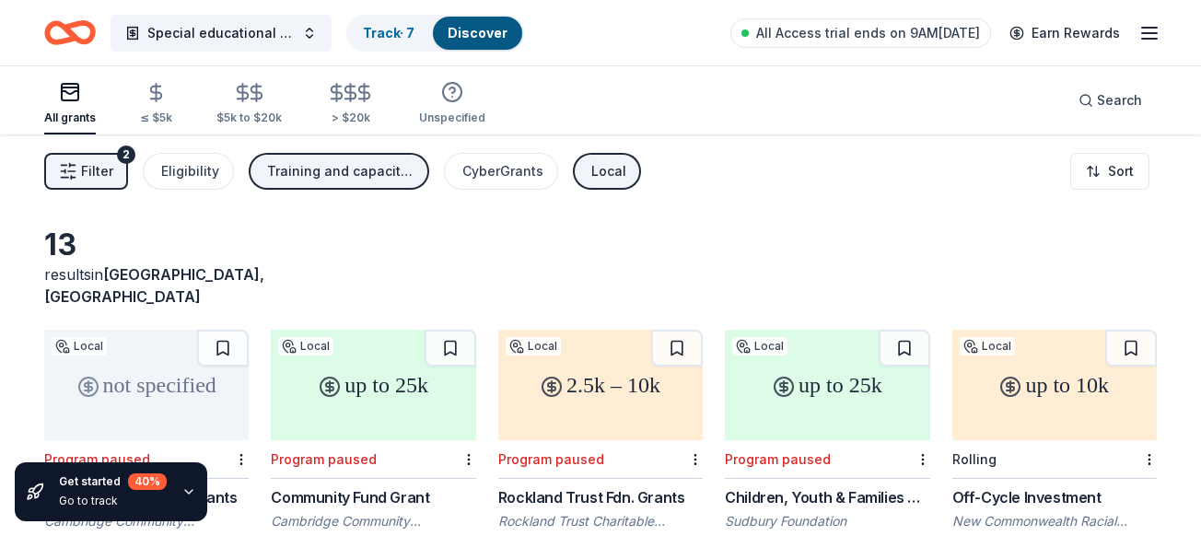
click at [993, 256] on div "13 results in Lowell, MA" at bounding box center [600, 267] width 1113 height 81
click at [1148, 41] on icon "button" at bounding box center [1150, 33] width 22 height 22
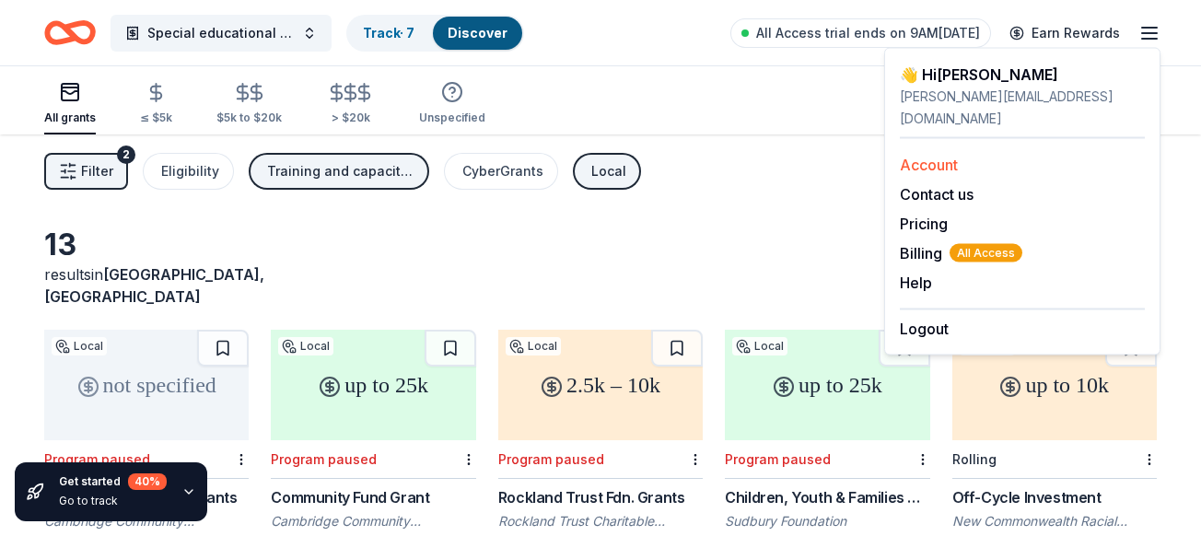
click at [940, 156] on link "Account" at bounding box center [929, 165] width 58 height 18
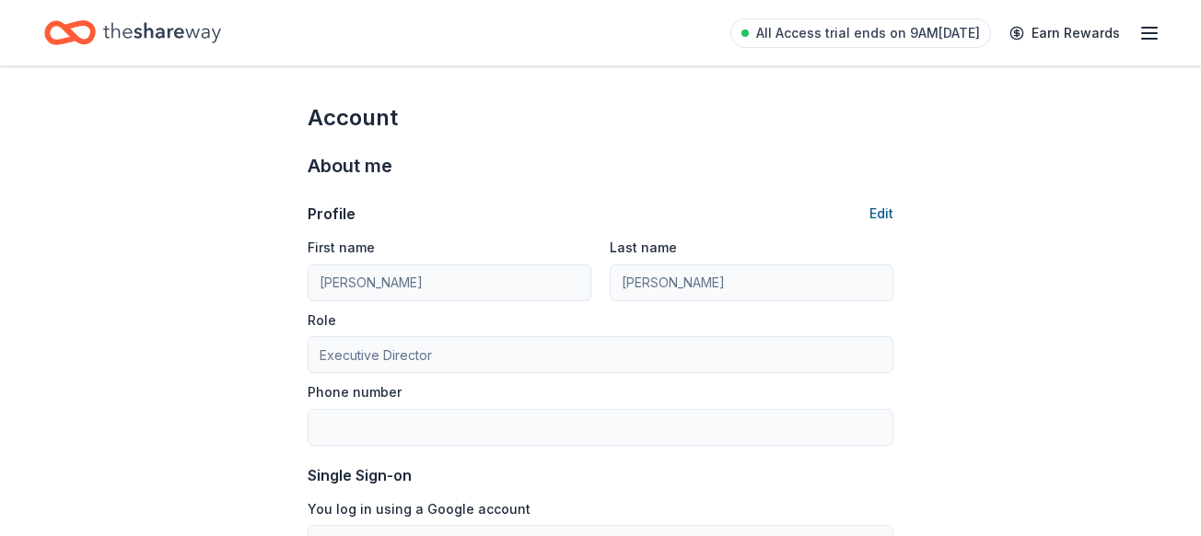
click at [890, 216] on button "Edit" at bounding box center [882, 214] width 24 height 22
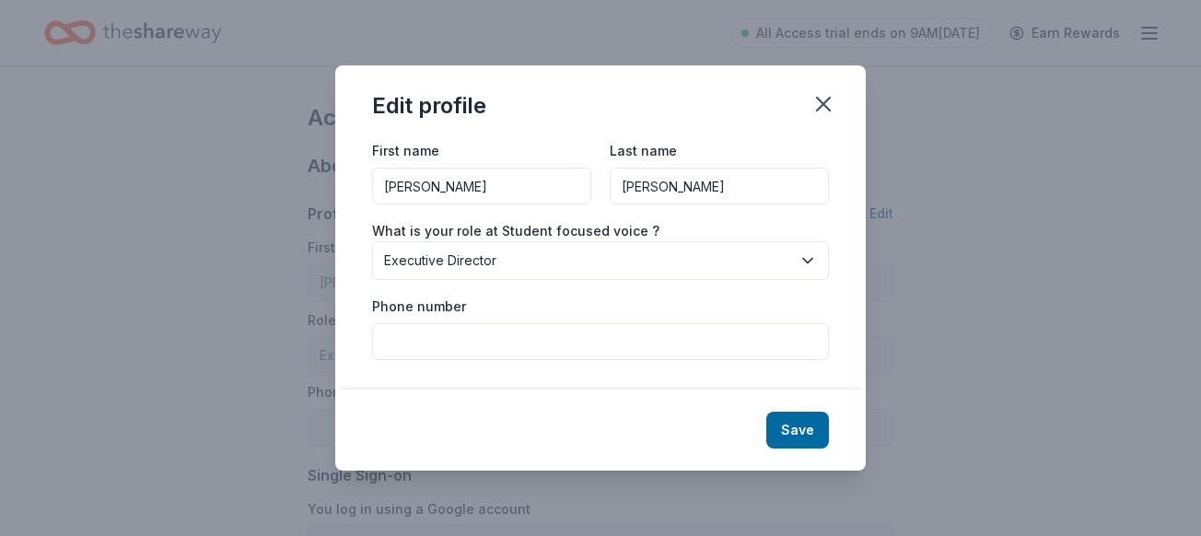
click at [544, 341] on input "Phone number" at bounding box center [600, 341] width 457 height 37
type input "9784943425"
click at [816, 432] on button "Save" at bounding box center [798, 430] width 63 height 37
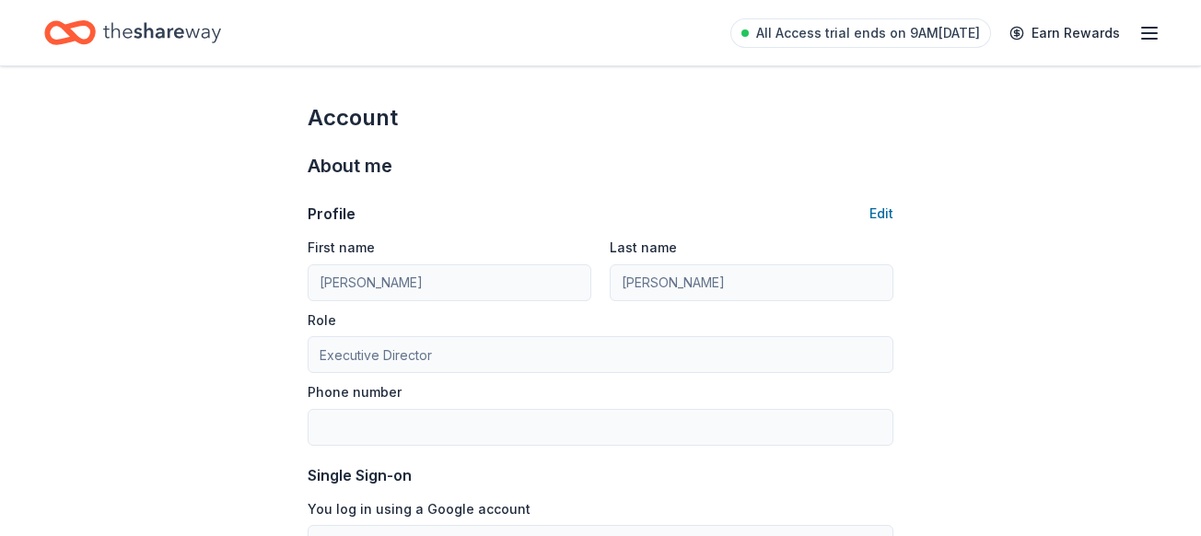
type input "9784943425"
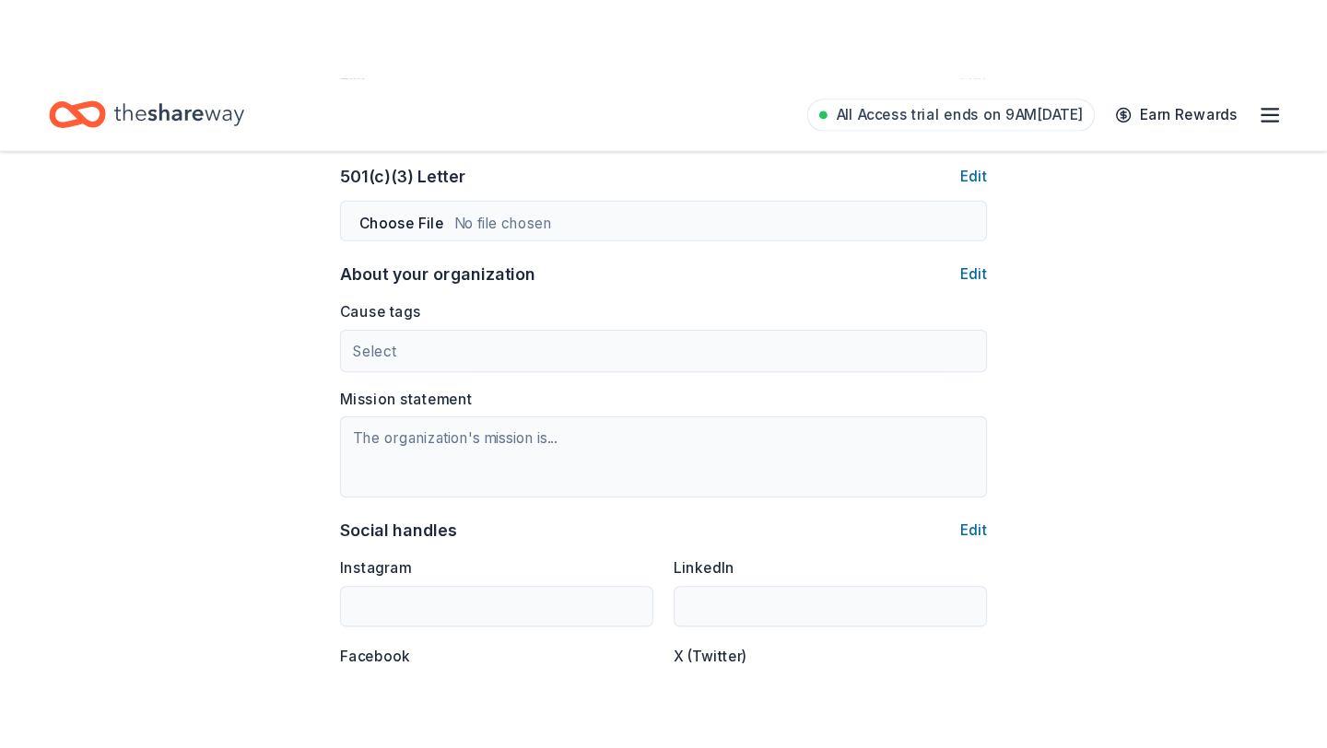
scroll to position [940, 0]
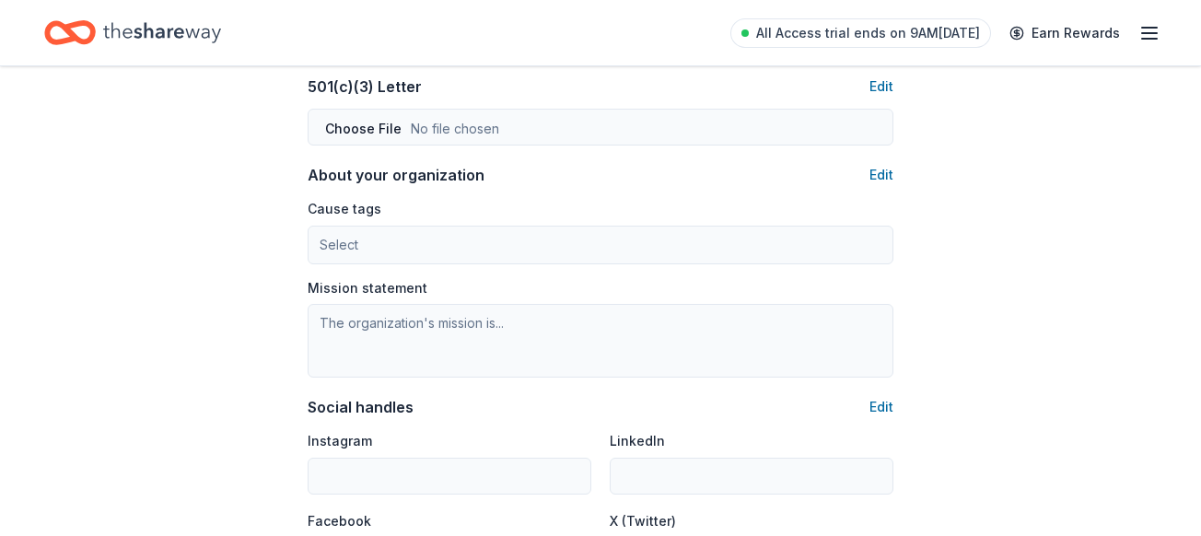
click at [869, 89] on div "501(c)(3) Letter Edit" at bounding box center [601, 87] width 586 height 22
click at [884, 86] on button "Edit" at bounding box center [882, 87] width 24 height 22
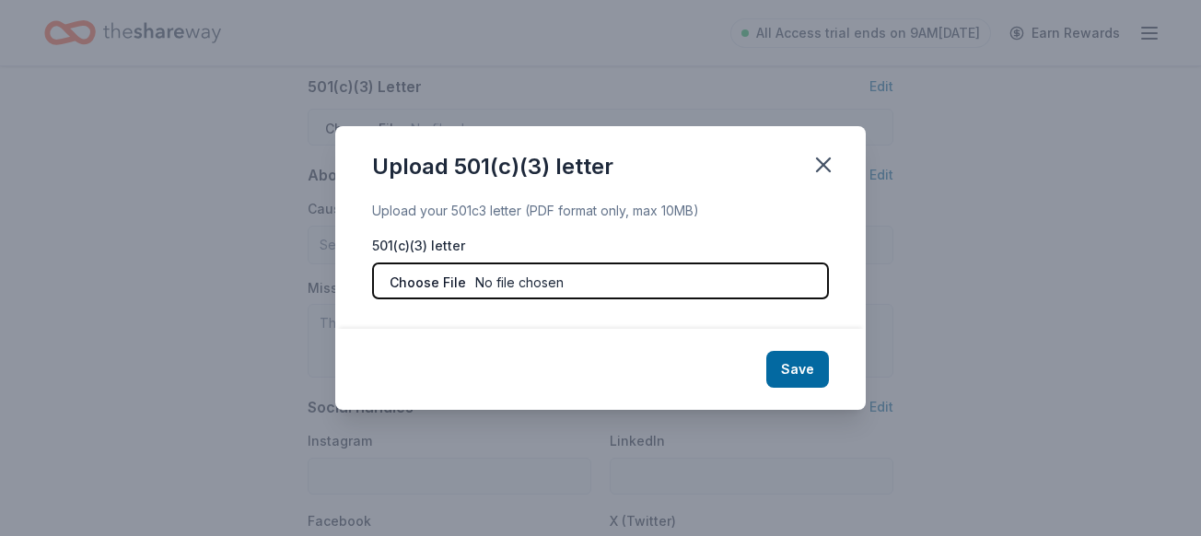
click at [576, 286] on input "file" at bounding box center [600, 281] width 457 height 37
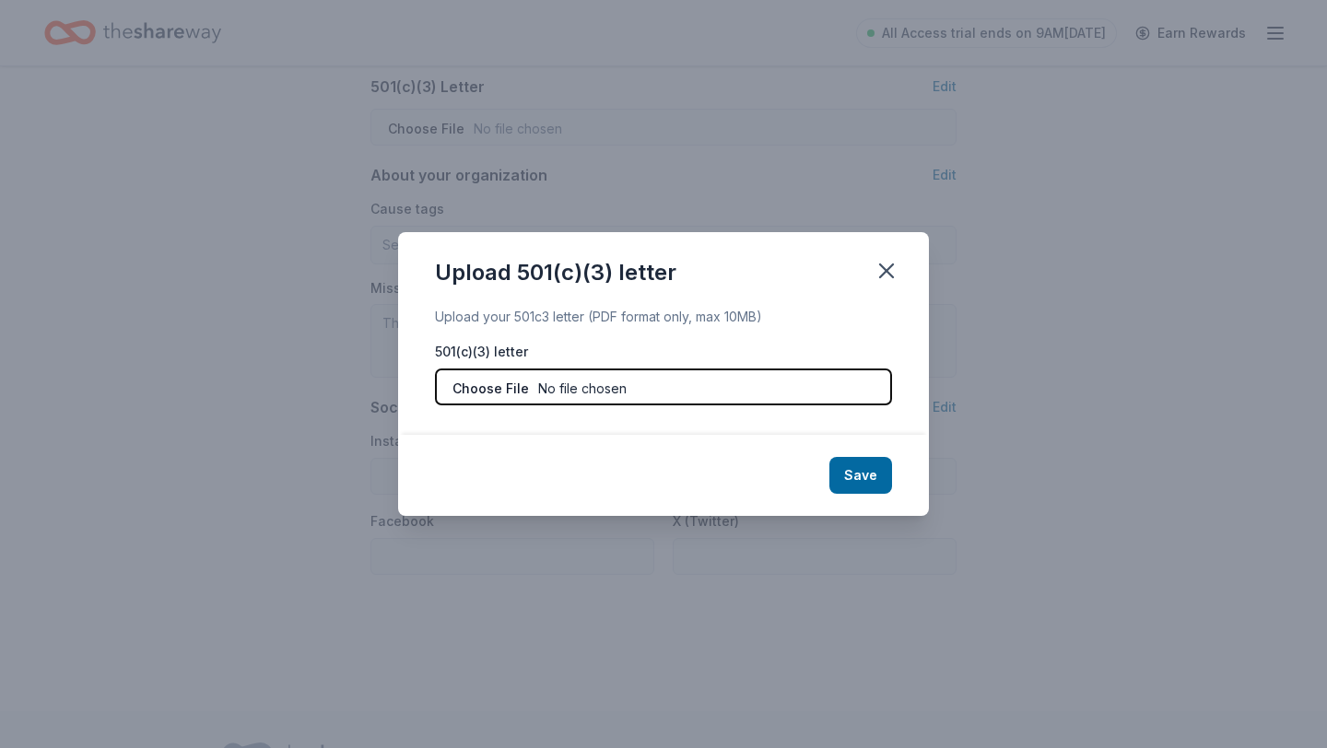
click at [571, 382] on input "file" at bounding box center [663, 387] width 457 height 37
type input "C:\fakepath\CP_575_E (1).pdf"
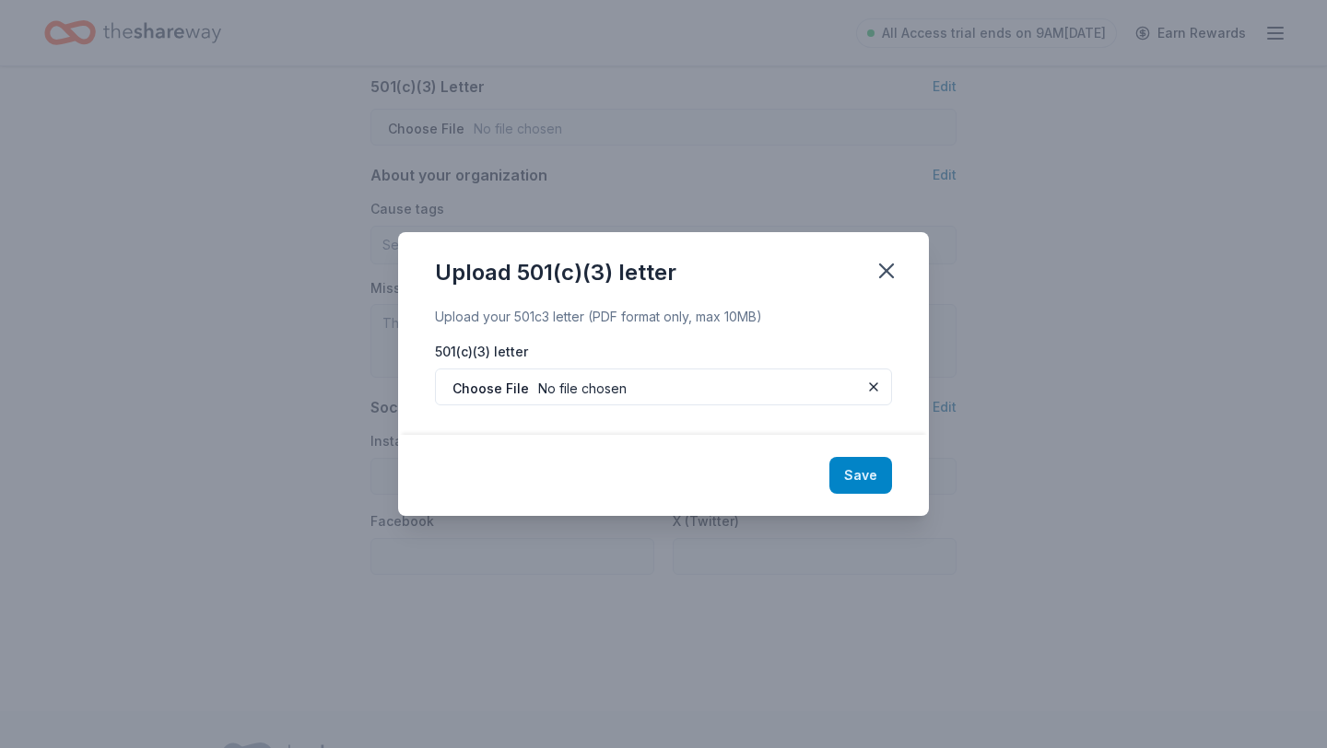
click at [882, 486] on button "Save" at bounding box center [860, 475] width 63 height 37
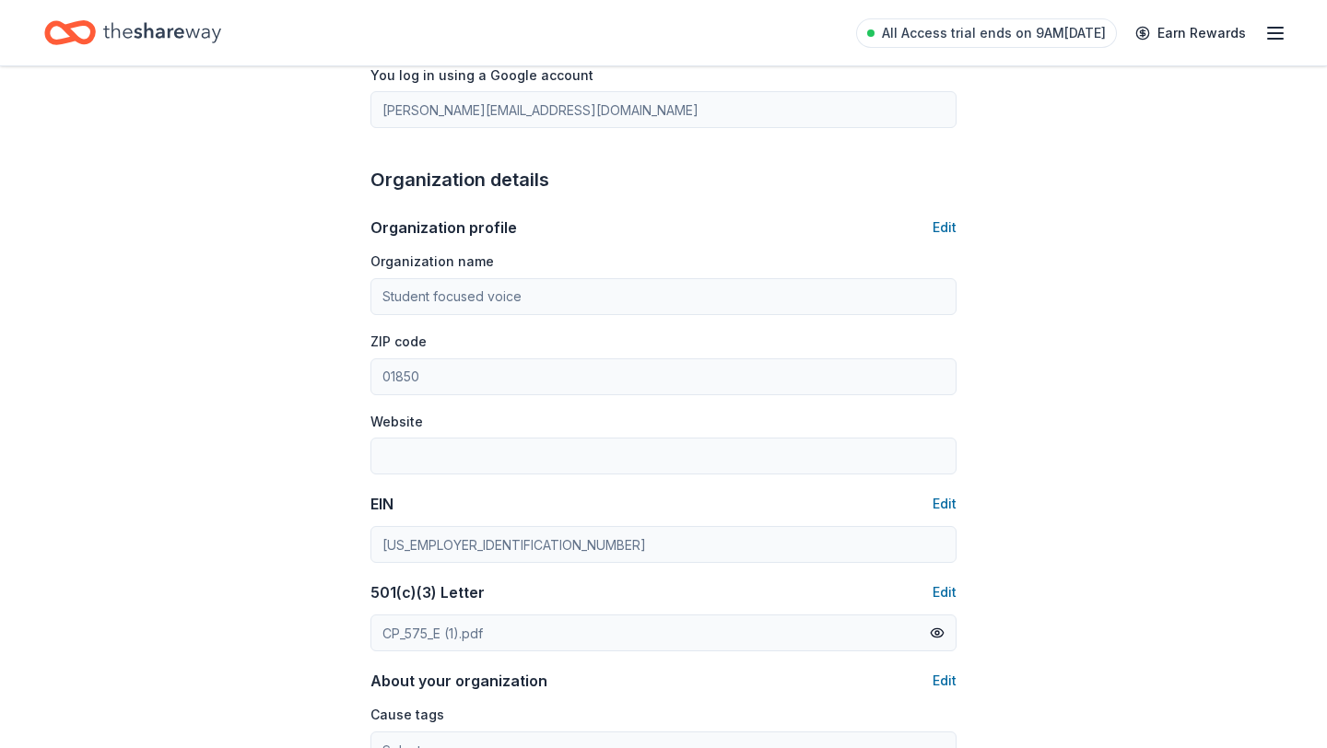
scroll to position [0, 0]
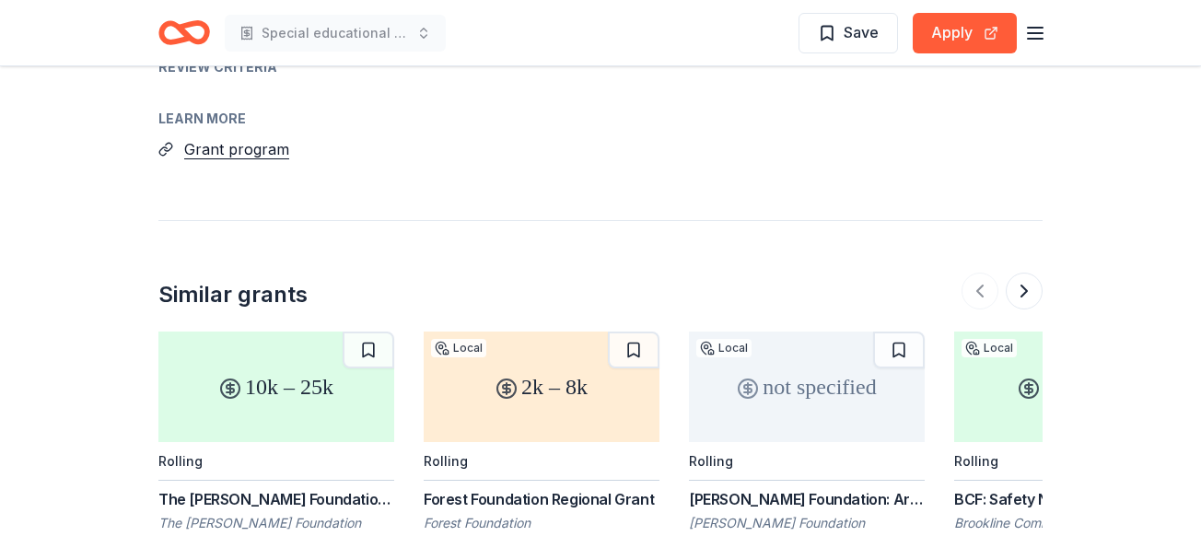
scroll to position [2004, 0]
click at [947, 26] on button "Apply" at bounding box center [965, 33] width 104 height 41
click at [1036, 33] on icon "button" at bounding box center [1035, 33] width 22 height 22
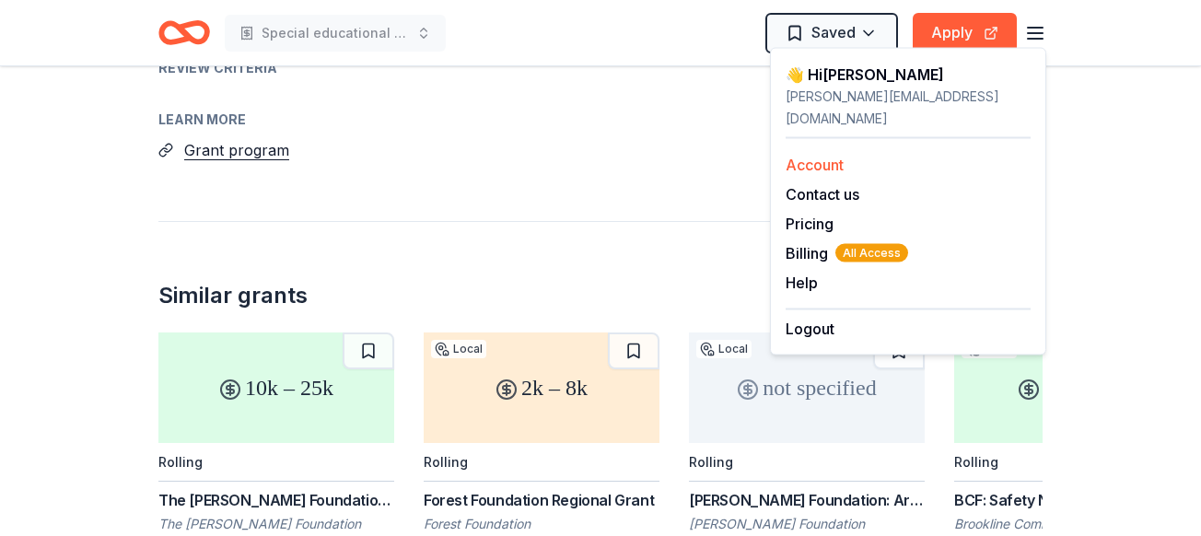
click at [862, 154] on div "Account" at bounding box center [908, 165] width 245 height 22
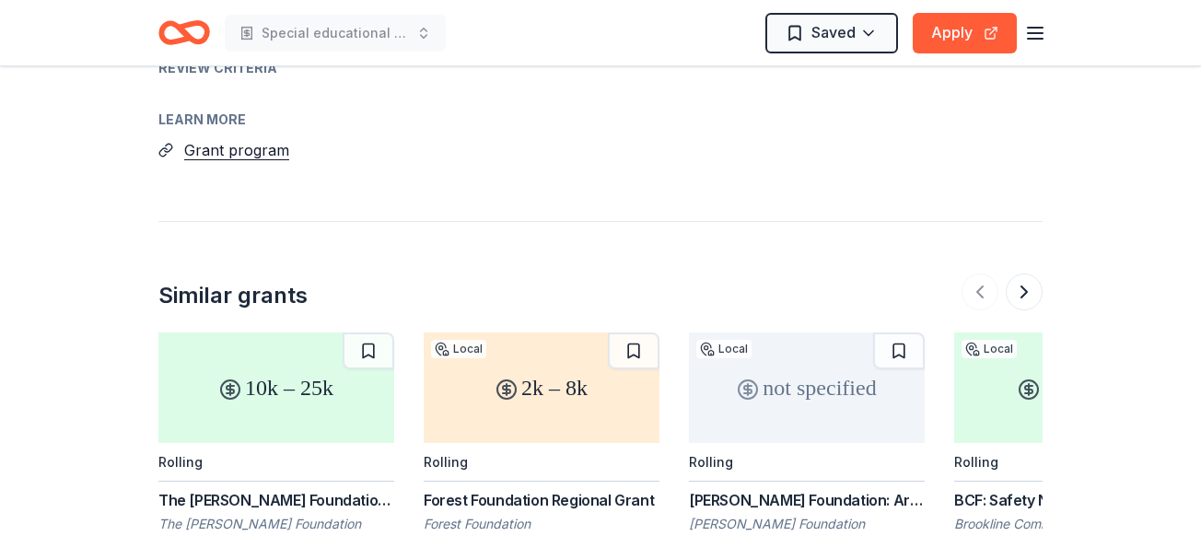
click at [1053, 24] on div "Special educational advocacy Saved Apply" at bounding box center [600, 32] width 943 height 65
click at [1042, 28] on line "button" at bounding box center [1035, 28] width 15 height 0
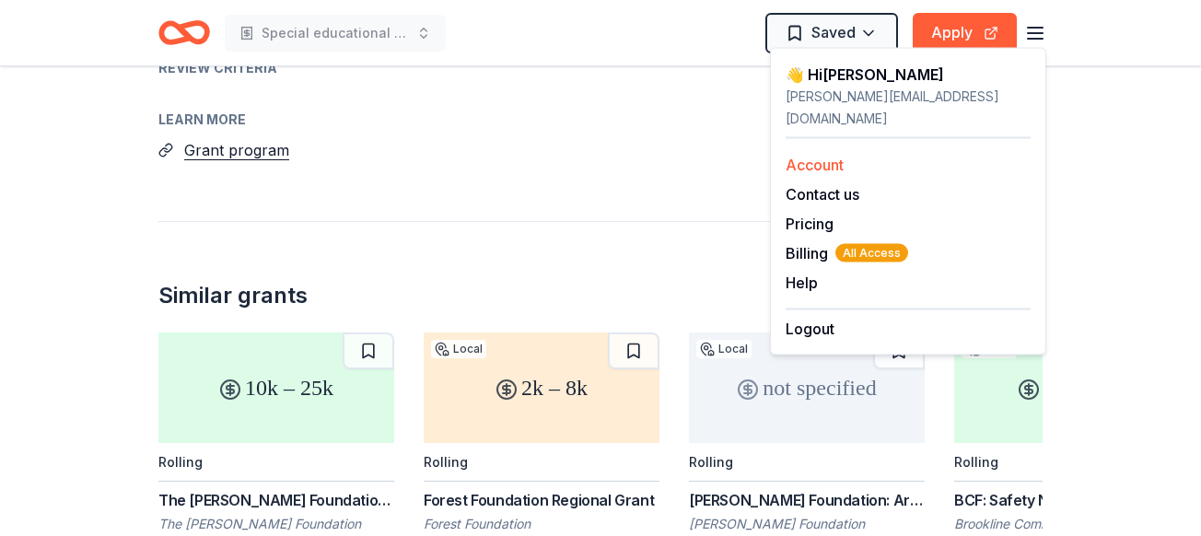
click at [848, 154] on div "Account" at bounding box center [908, 165] width 245 height 22
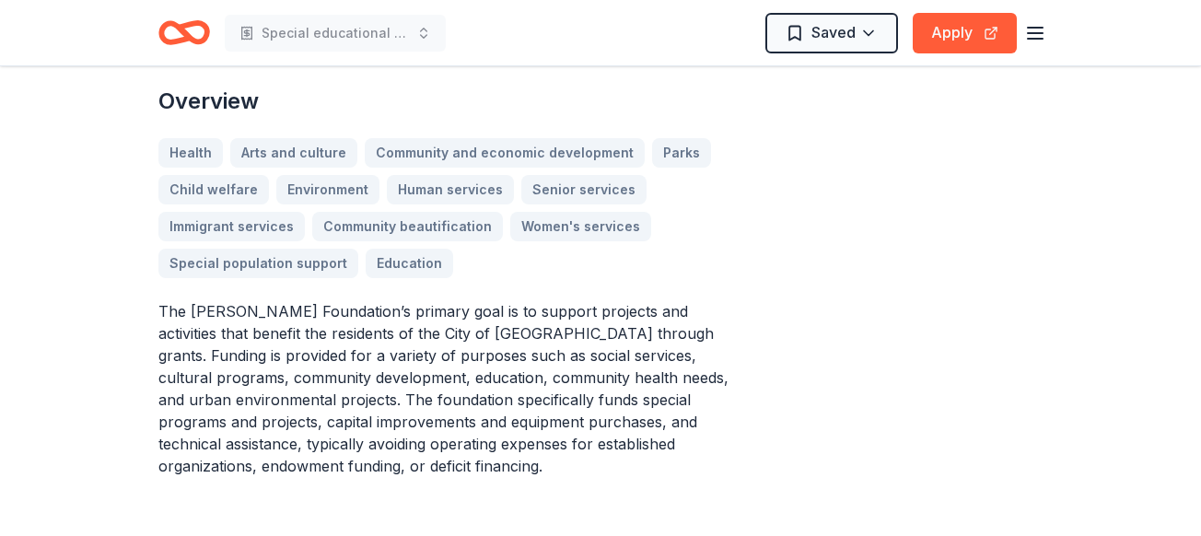
scroll to position [453, 0]
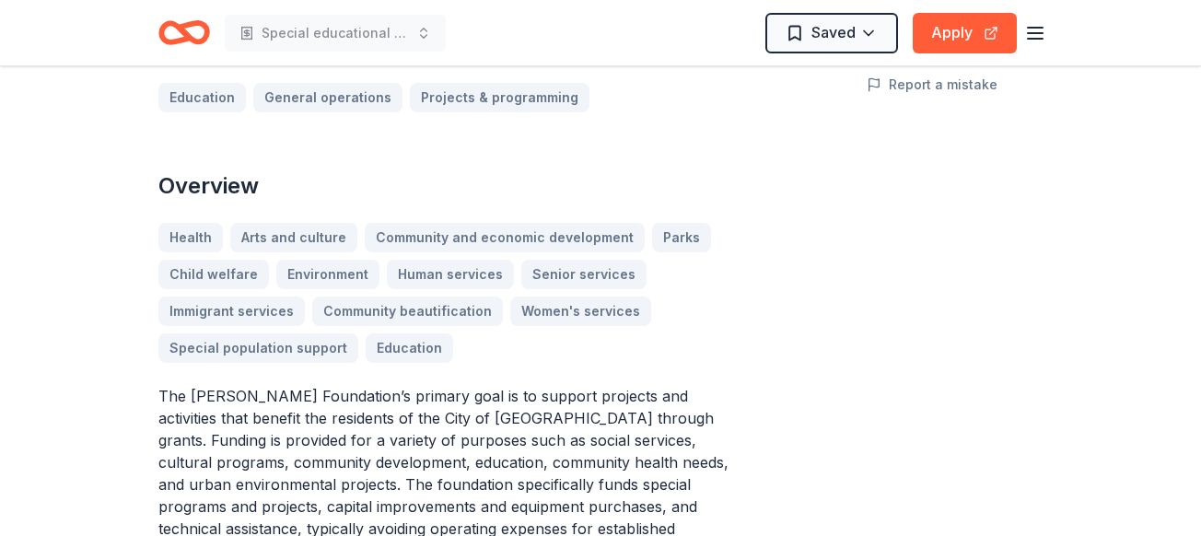
click at [1028, 34] on icon "button" at bounding box center [1035, 33] width 22 height 22
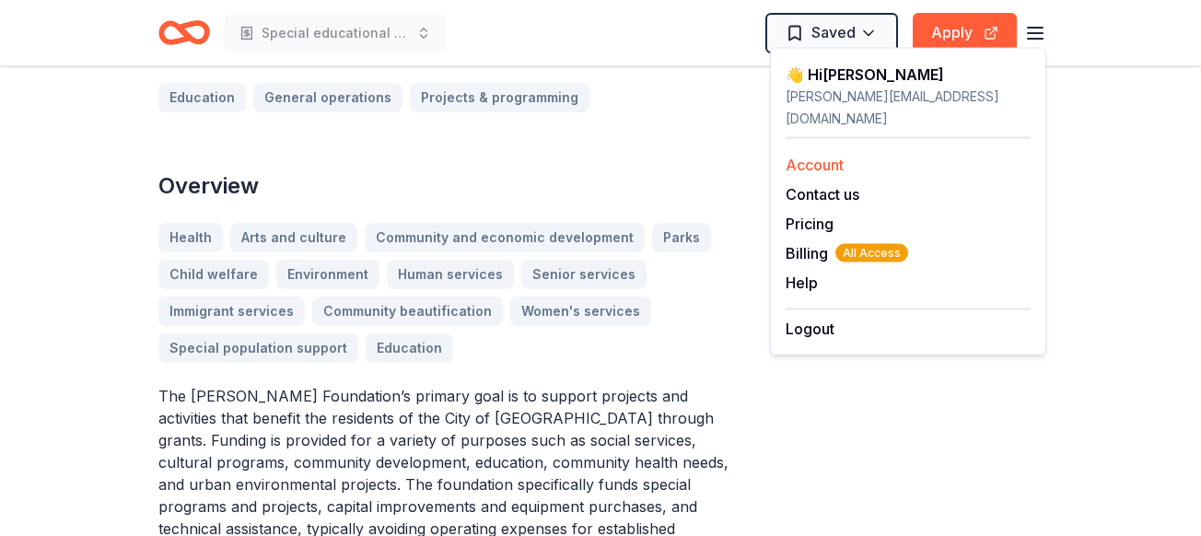
click at [846, 154] on div "Account" at bounding box center [908, 165] width 245 height 22
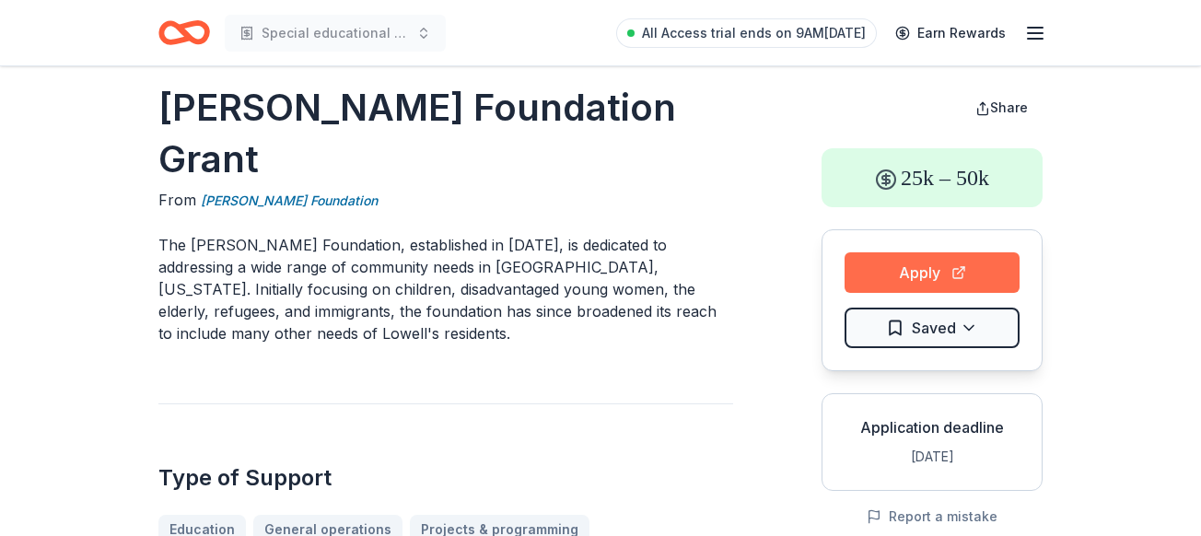
scroll to position [0, 0]
